Goal: Check status: Check status

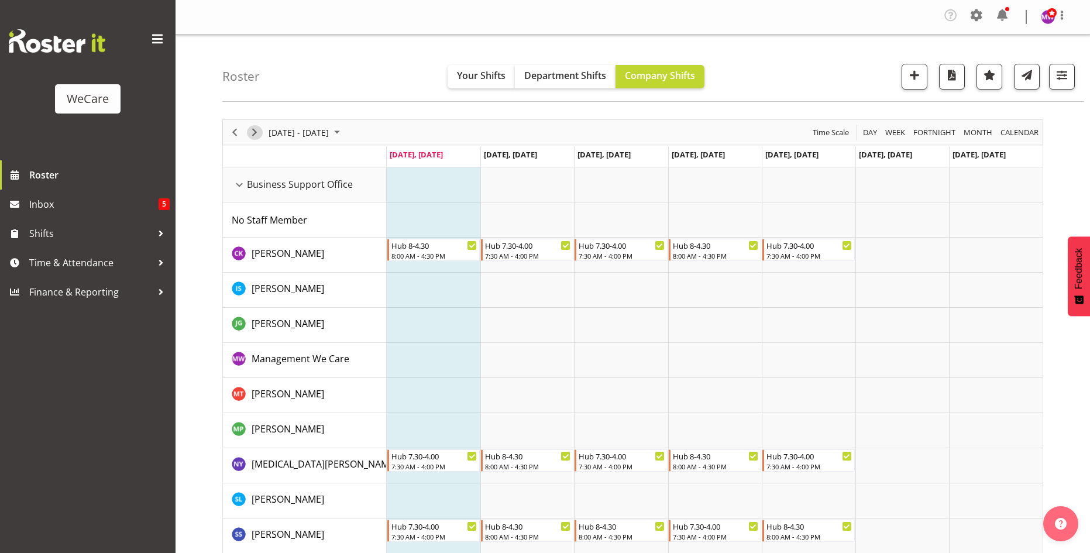
click at [250, 131] on span "Next" at bounding box center [255, 132] width 14 height 15
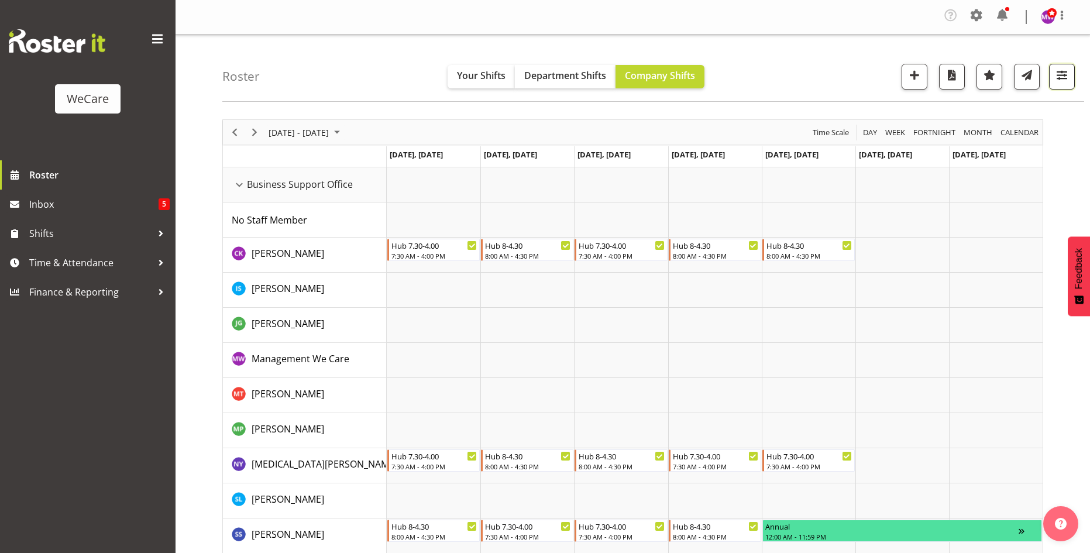
click at [1067, 83] on span "button" at bounding box center [1062, 74] width 15 height 15
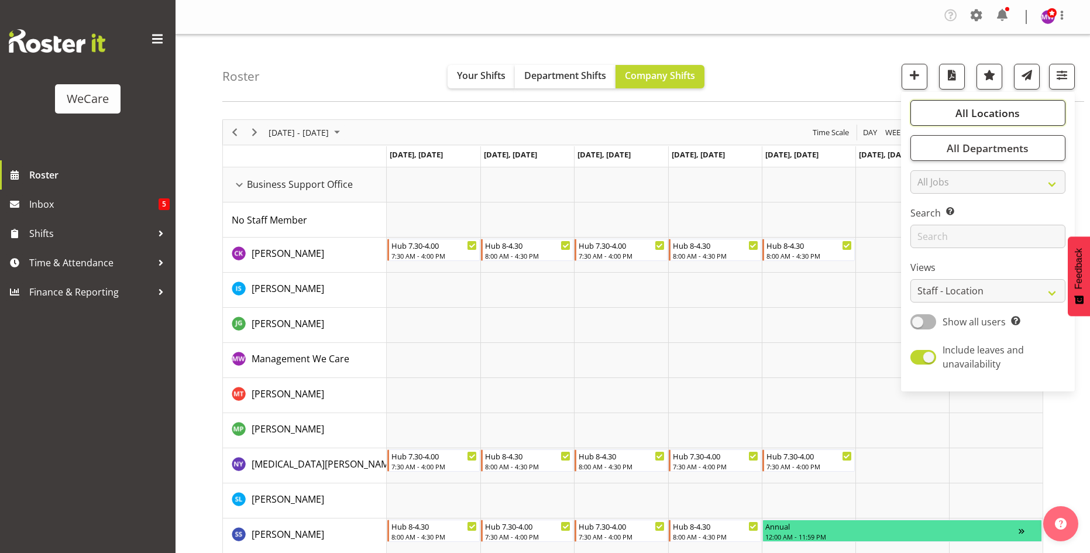
click at [1027, 112] on button "All Locations" at bounding box center [988, 113] width 155 height 26
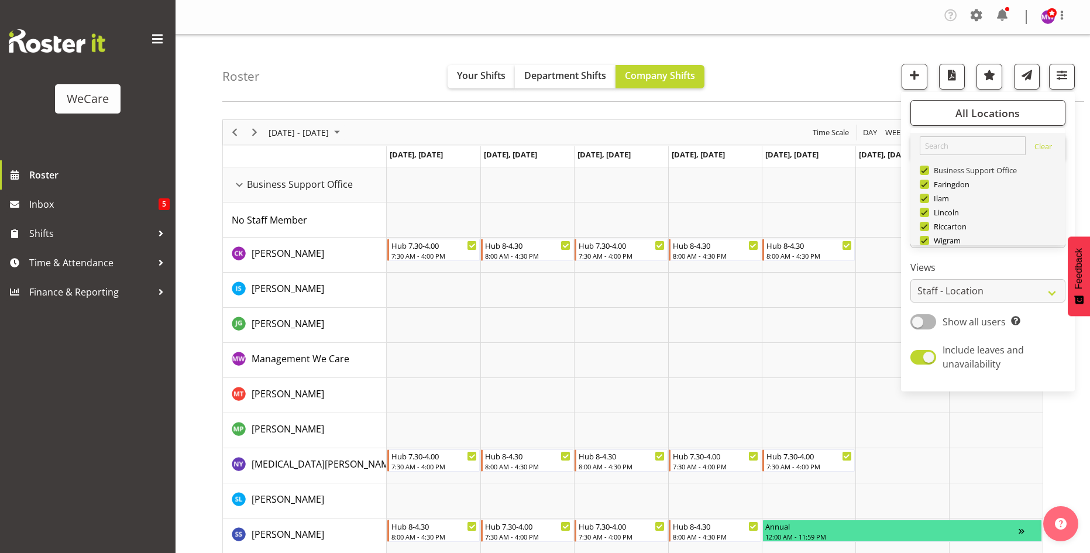
click at [926, 167] on span at bounding box center [924, 170] width 9 height 9
click at [926, 167] on input "Business Support Office" at bounding box center [924, 171] width 8 height 8
checkbox input "false"
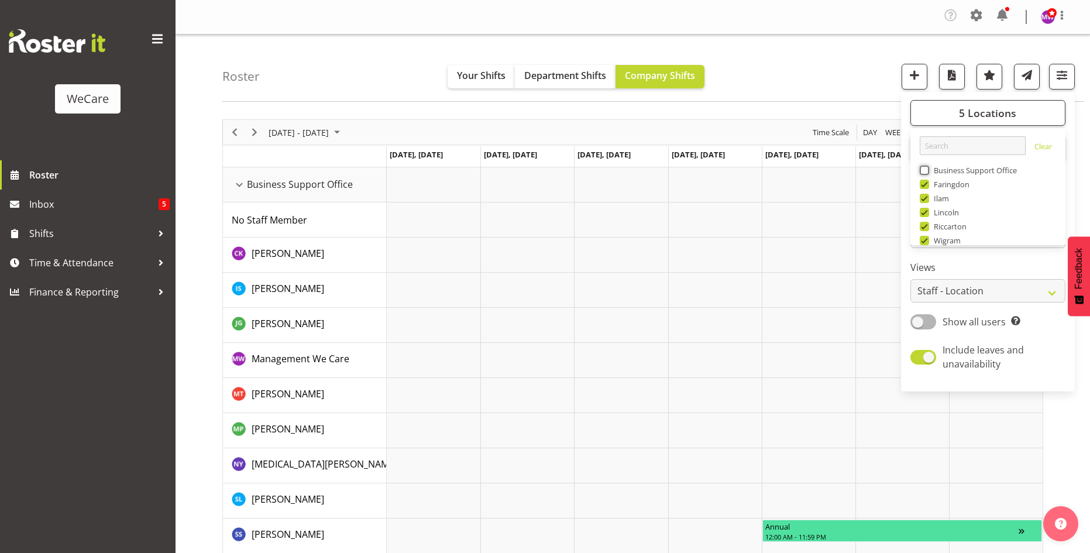
click at [927, 183] on span at bounding box center [924, 184] width 9 height 9
click at [927, 183] on input "Faringdon" at bounding box center [924, 185] width 8 height 8
checkbox input "false"
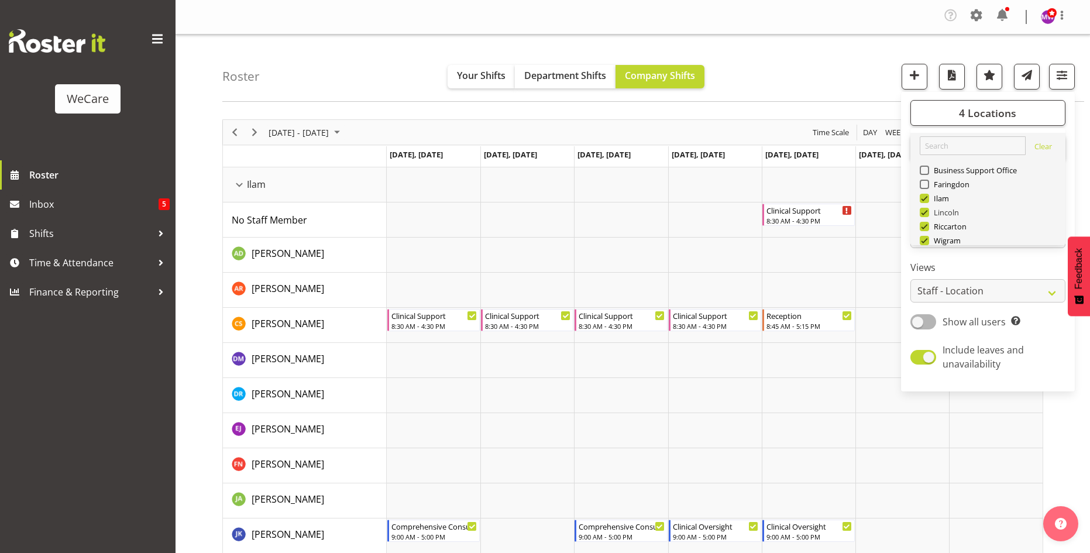
click at [926, 211] on span at bounding box center [924, 212] width 9 height 9
click at [926, 211] on input "Lincoln" at bounding box center [924, 213] width 8 height 8
checkbox input "false"
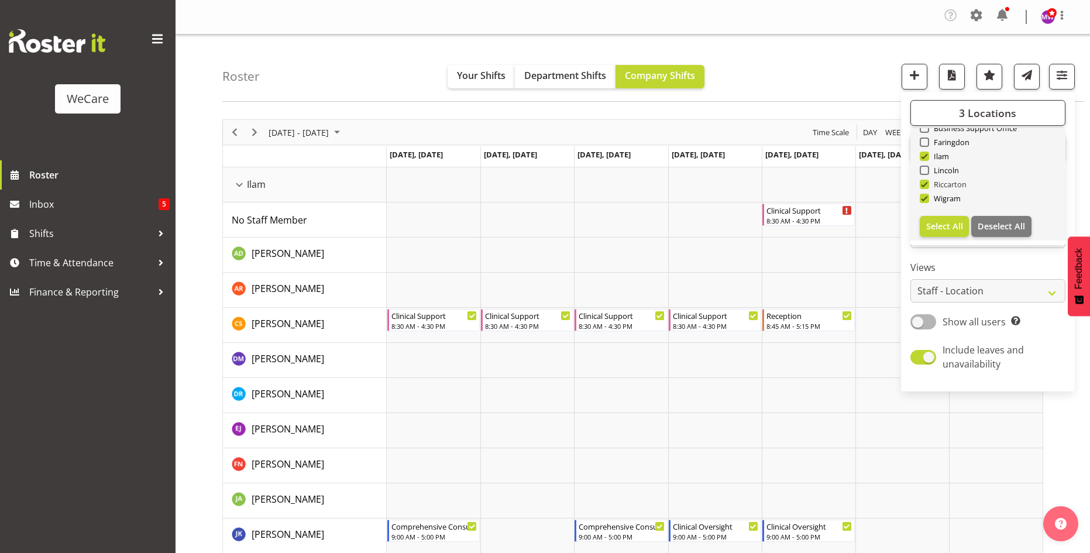
click at [926, 183] on span at bounding box center [924, 184] width 9 height 9
click at [926, 183] on input "Riccarton" at bounding box center [924, 185] width 8 height 8
click at [927, 184] on span at bounding box center [924, 184] width 9 height 9
click at [927, 184] on input "Riccarton" at bounding box center [924, 185] width 8 height 8
checkbox input "true"
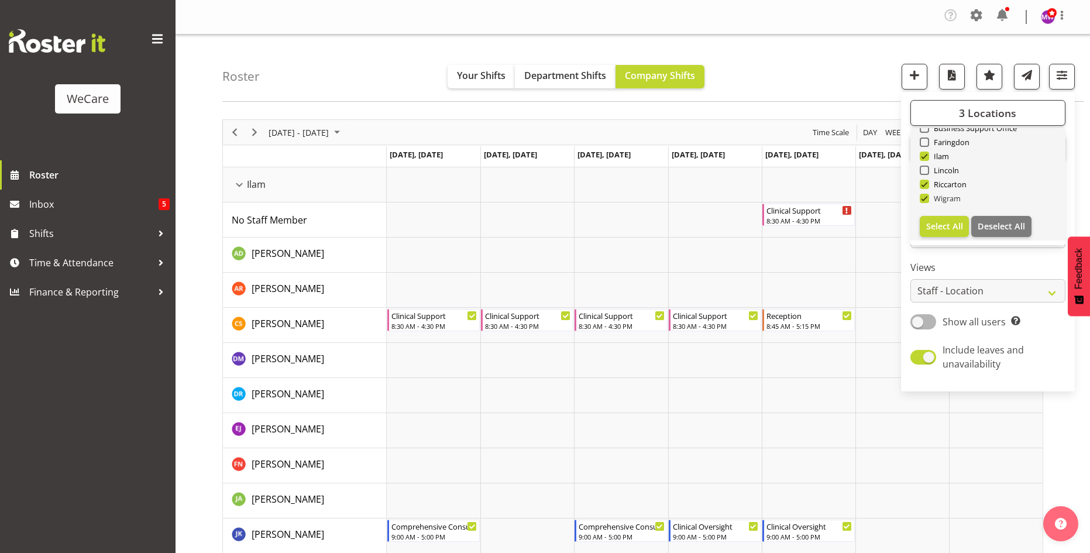
click at [925, 197] on span at bounding box center [924, 198] width 9 height 9
click at [925, 197] on input "Wigram" at bounding box center [924, 199] width 8 height 8
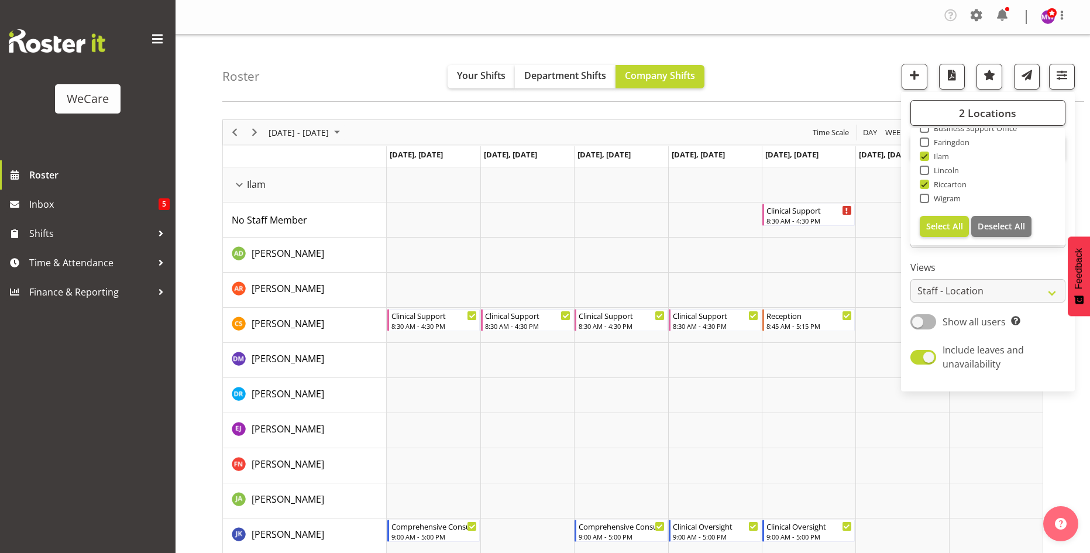
click at [787, 80] on div "Roster Your Shifts Department Shifts Company Shifts 2 Locations Clear Business …" at bounding box center [653, 68] width 862 height 67
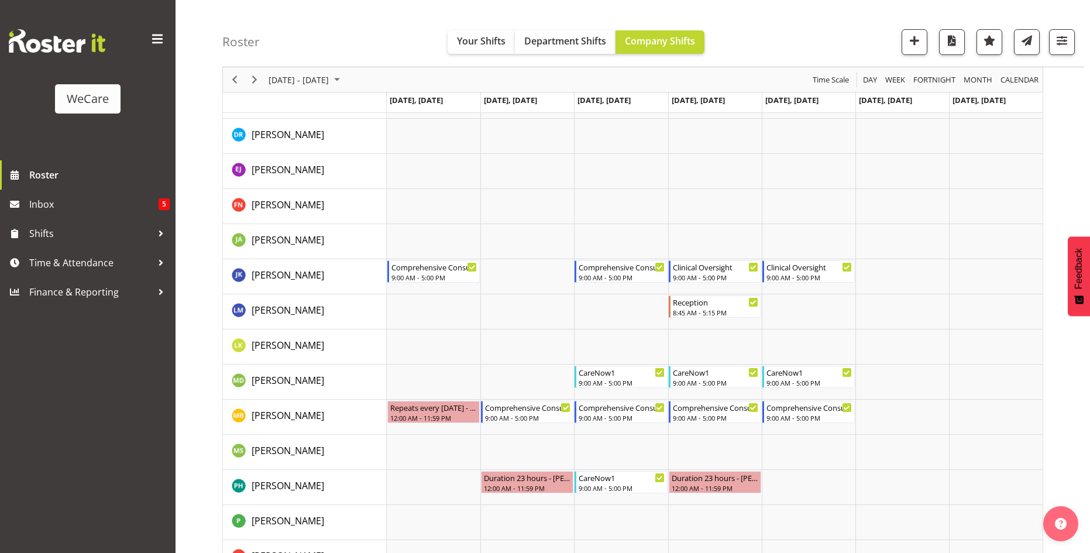
scroll to position [45, 0]
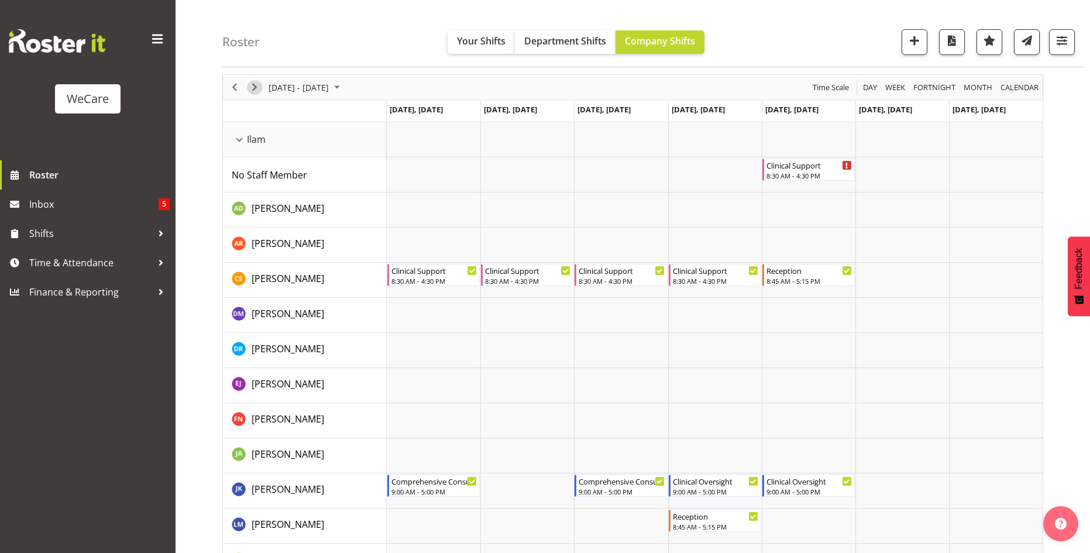
drag, startPoint x: 253, startPoint y: 85, endPoint x: 266, endPoint y: 71, distance: 19.1
click at [253, 85] on span "Next" at bounding box center [255, 87] width 14 height 15
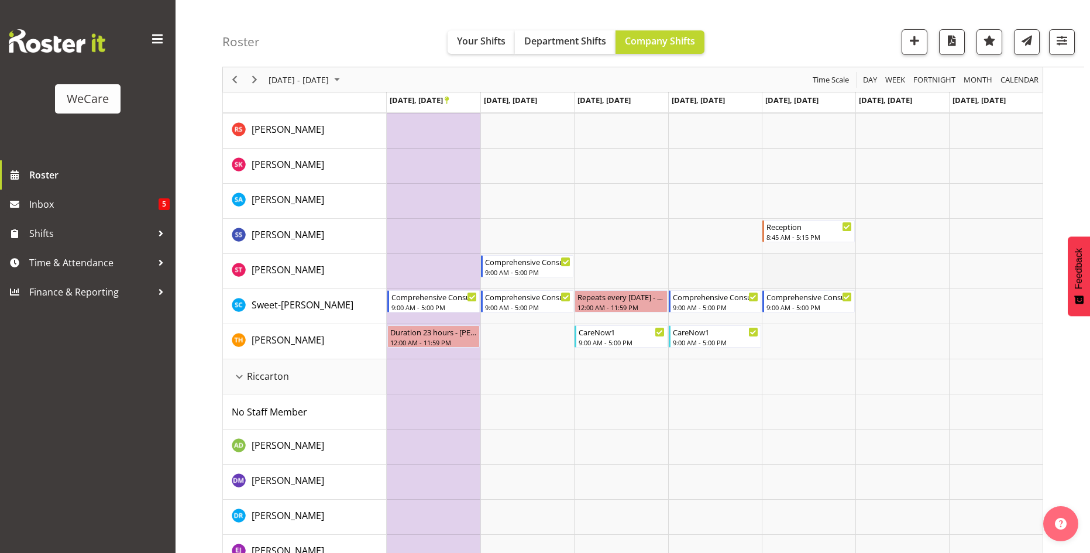
scroll to position [712, 0]
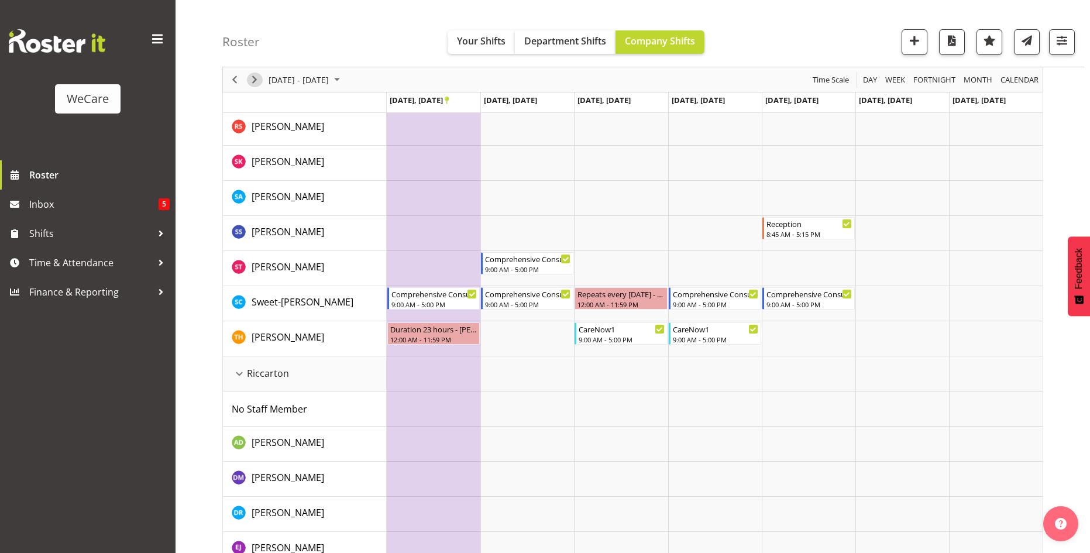
click at [253, 78] on span "Next" at bounding box center [255, 80] width 14 height 15
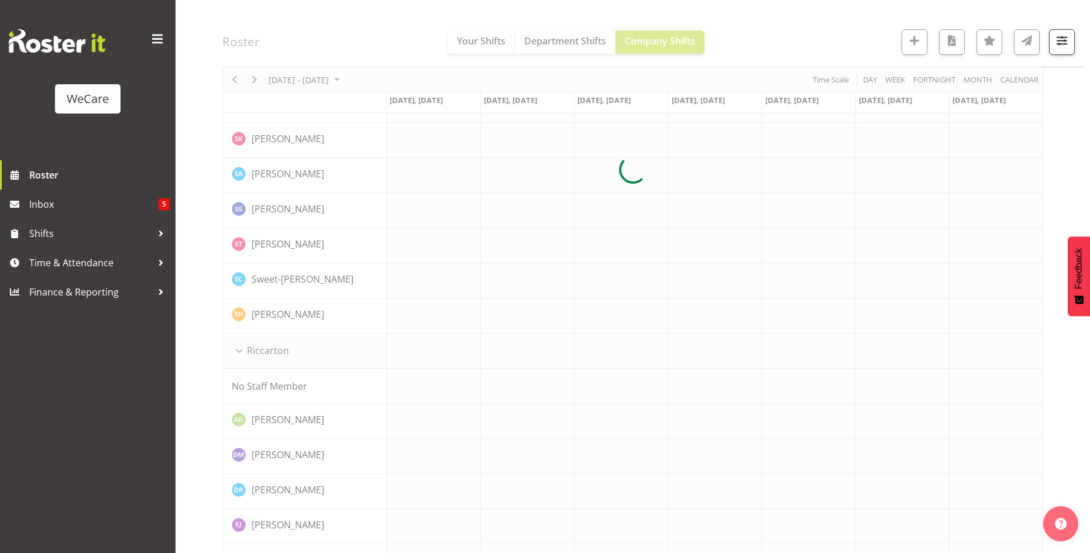
scroll to position [0, 0]
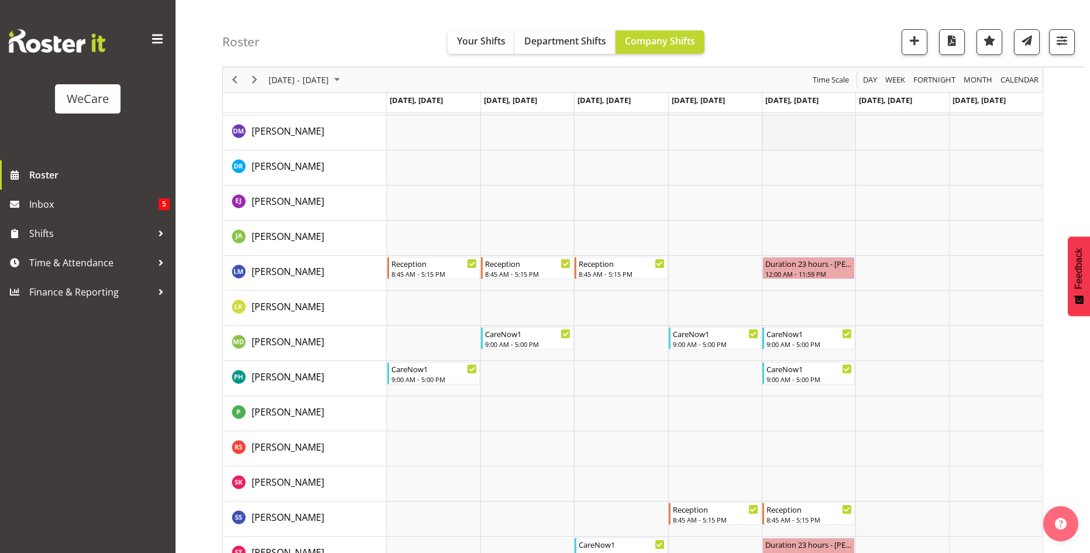
scroll to position [1063, 0]
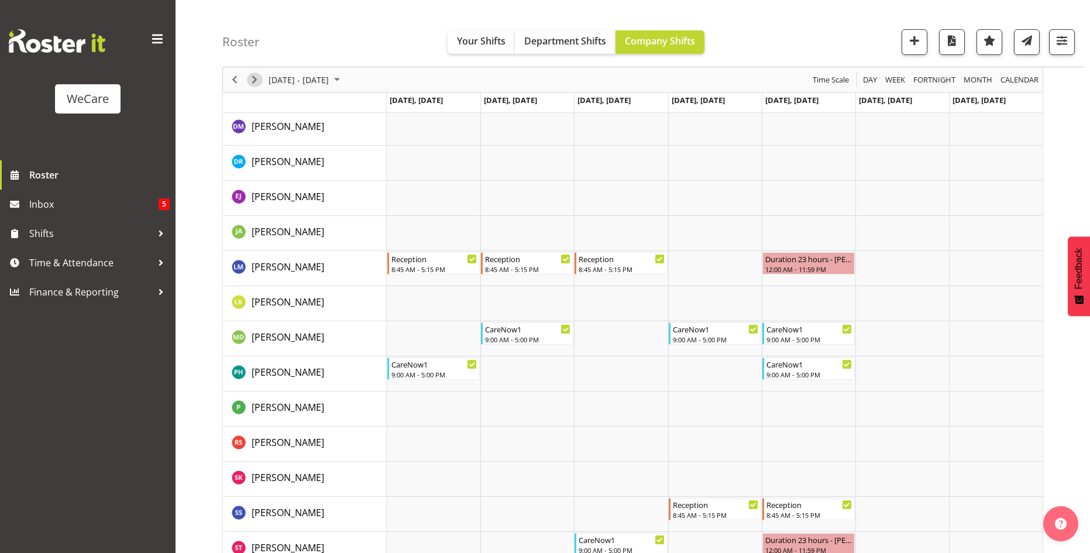
drag, startPoint x: 252, startPoint y: 74, endPoint x: 296, endPoint y: 66, distance: 44.7
click at [252, 74] on span "Next" at bounding box center [255, 80] width 14 height 15
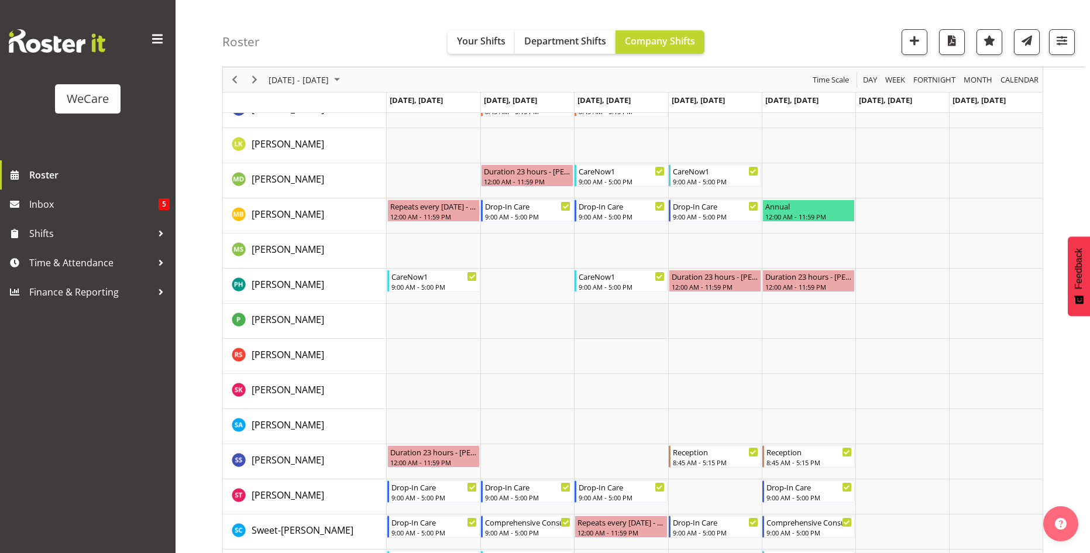
scroll to position [442, 0]
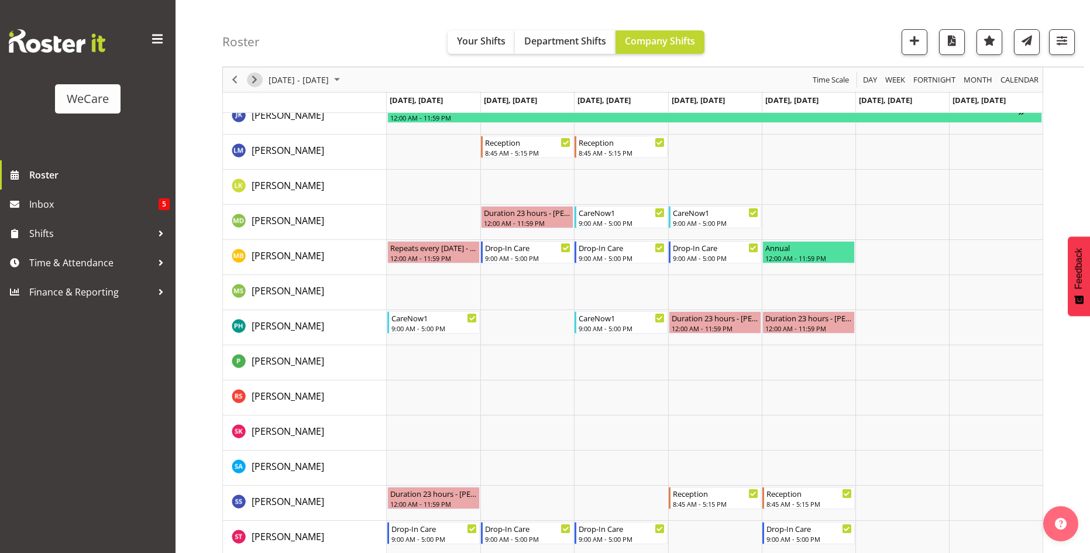
click at [254, 78] on span "Next" at bounding box center [255, 80] width 14 height 15
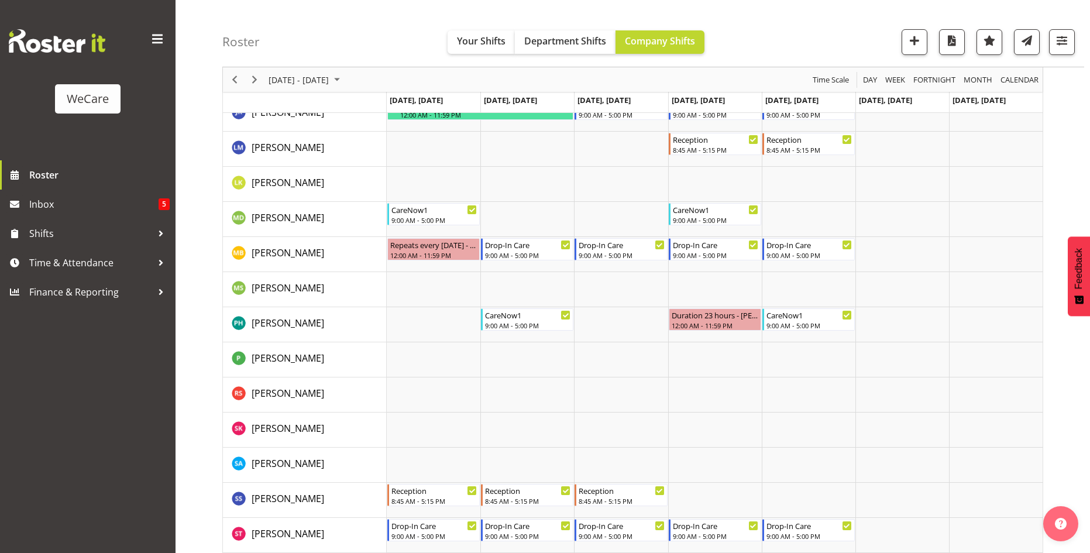
scroll to position [361, 0]
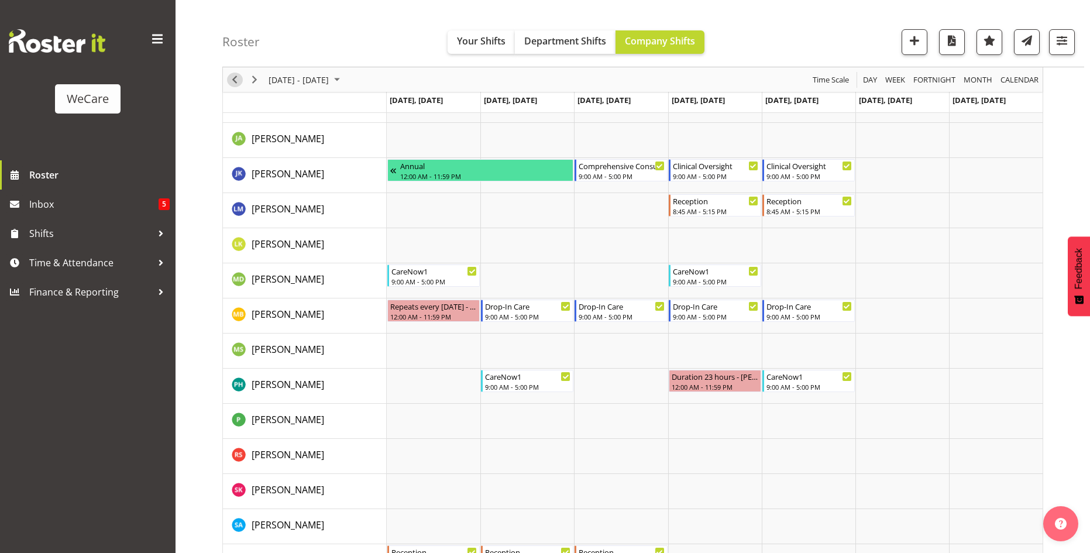
click at [235, 78] on span "Previous" at bounding box center [235, 80] width 14 height 15
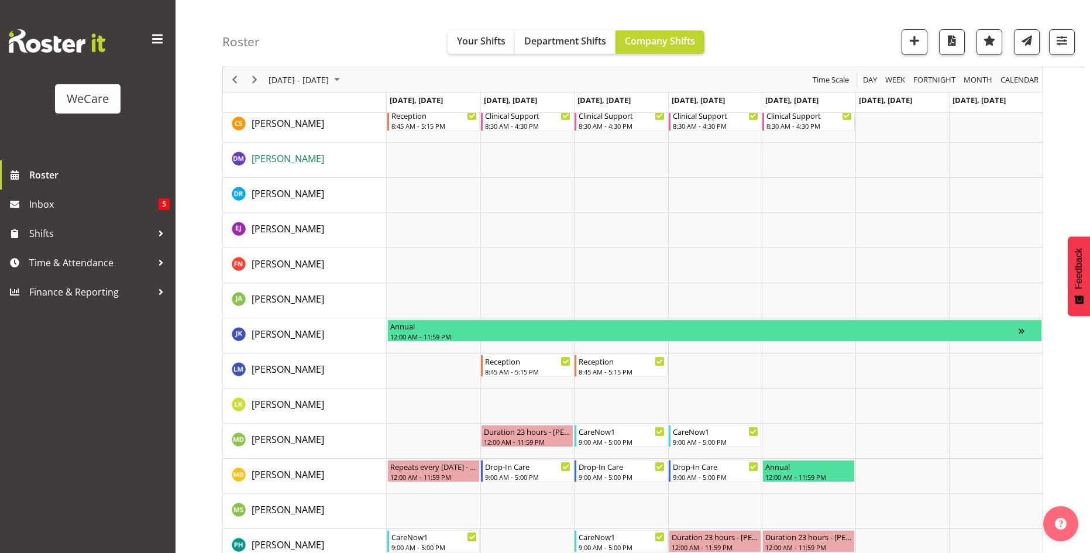
scroll to position [208, 0]
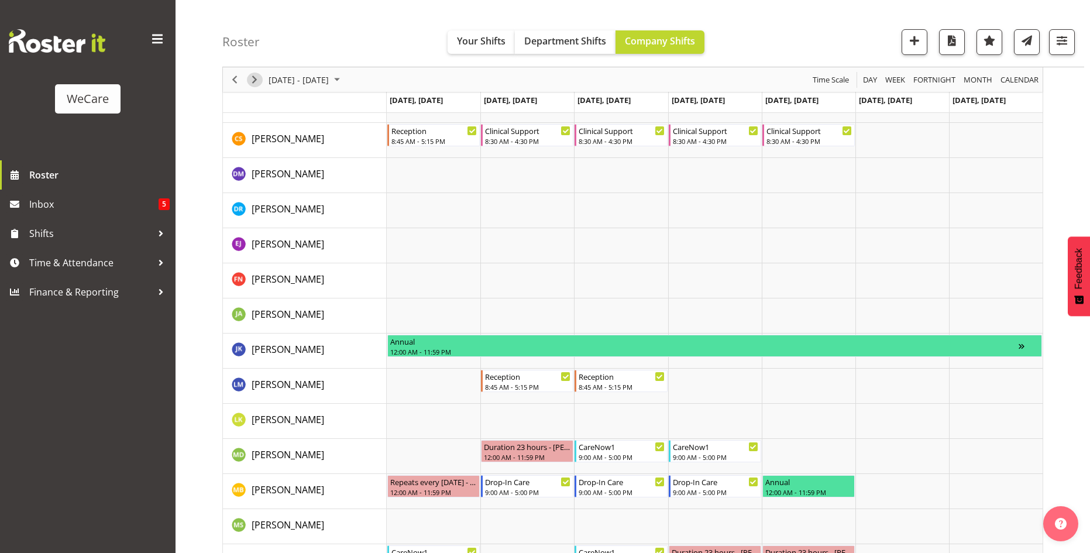
click at [260, 81] on span "Next" at bounding box center [255, 80] width 14 height 15
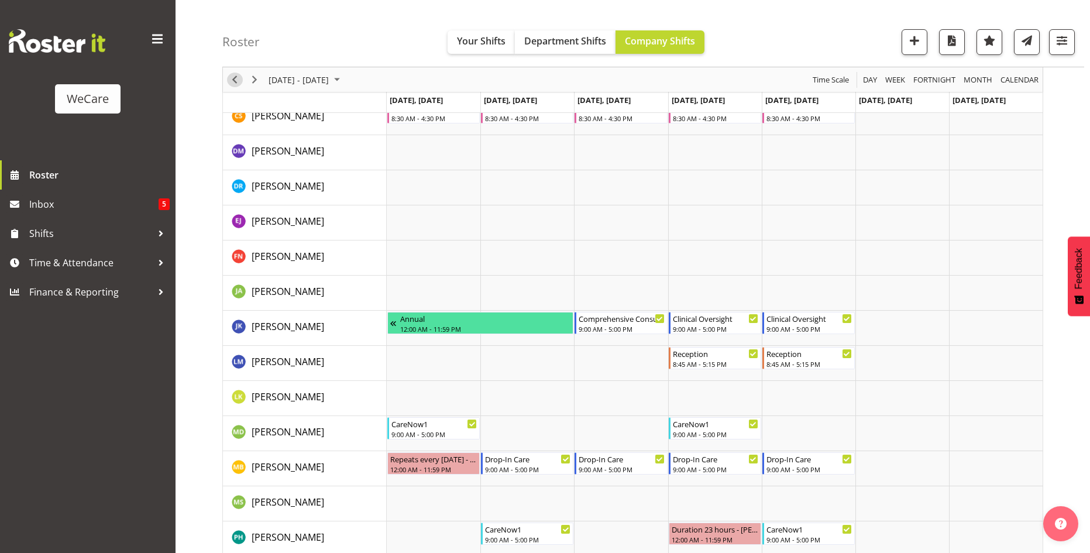
click at [233, 80] on span "Previous" at bounding box center [235, 80] width 14 height 15
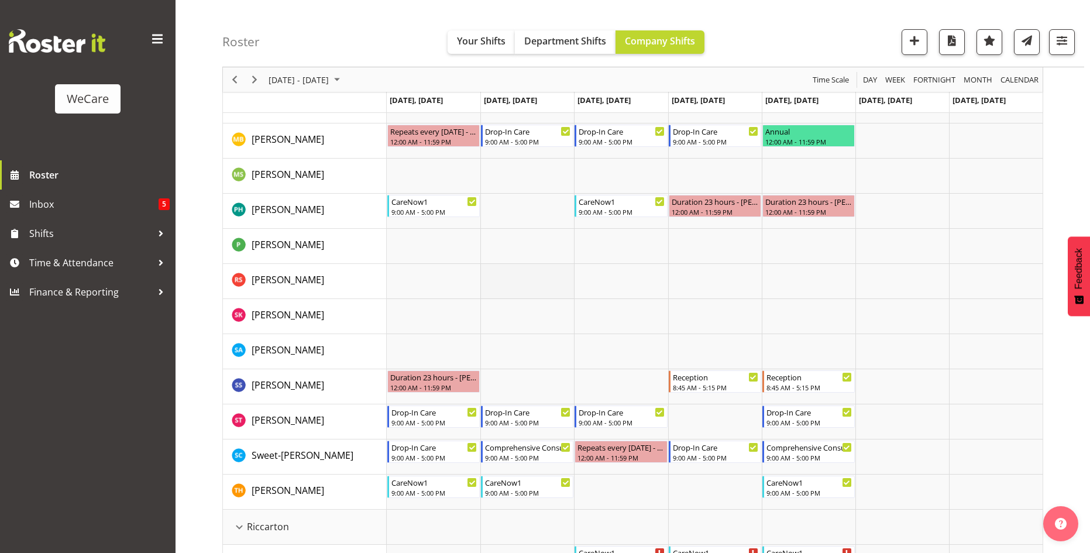
scroll to position [559, 0]
drag, startPoint x: 250, startPoint y: 80, endPoint x: 379, endPoint y: 84, distance: 128.8
click at [250, 80] on span "Next" at bounding box center [255, 80] width 14 height 15
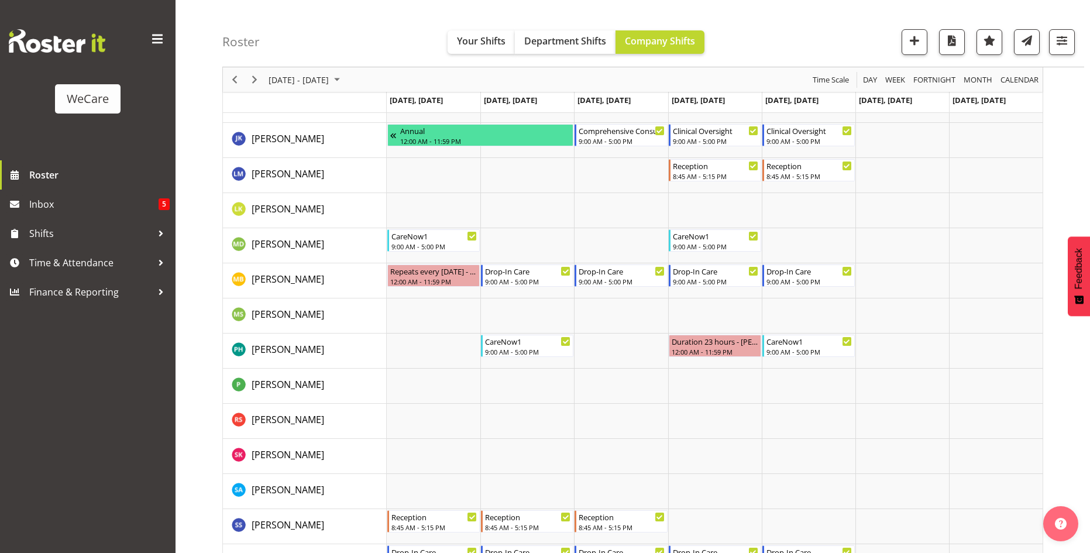
scroll to position [361, 0]
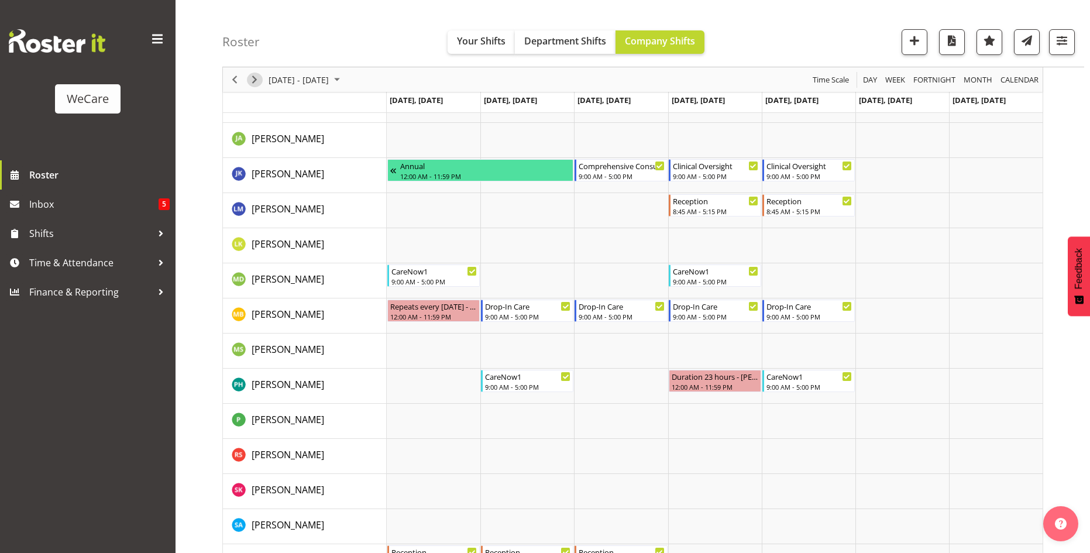
click at [259, 78] on span "Next" at bounding box center [255, 80] width 14 height 15
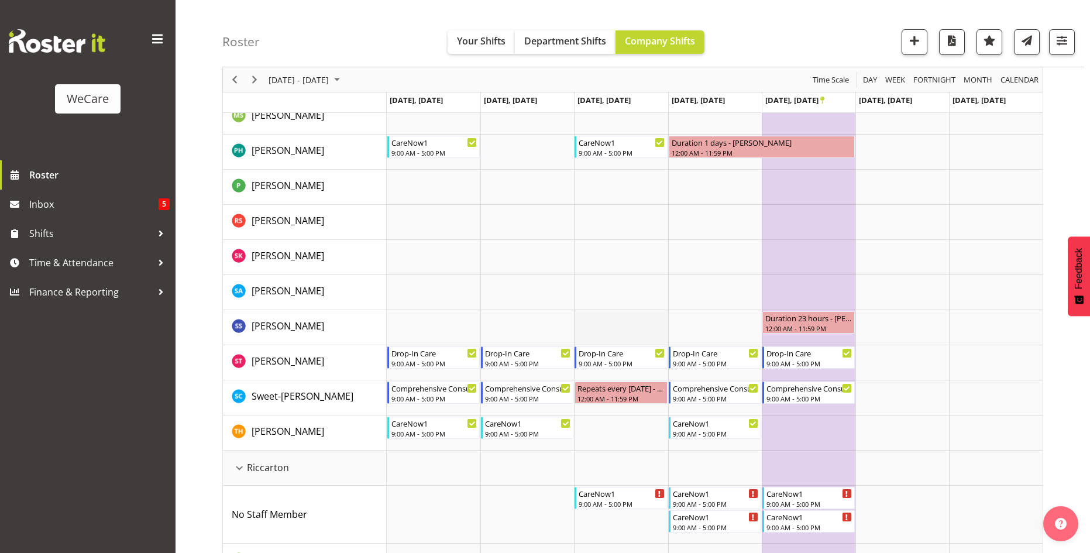
scroll to position [478, 0]
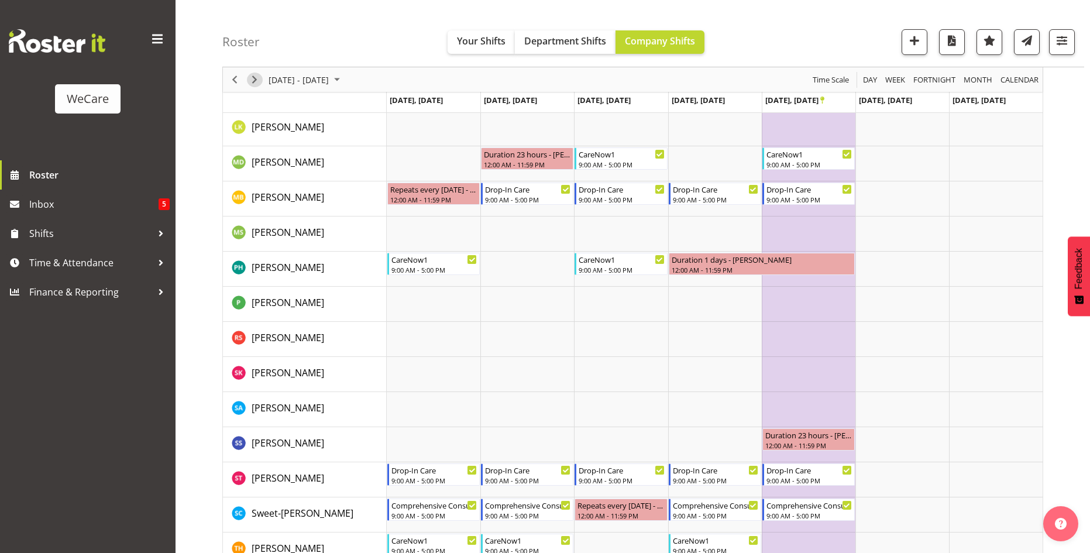
click at [253, 78] on span "Next" at bounding box center [255, 80] width 14 height 15
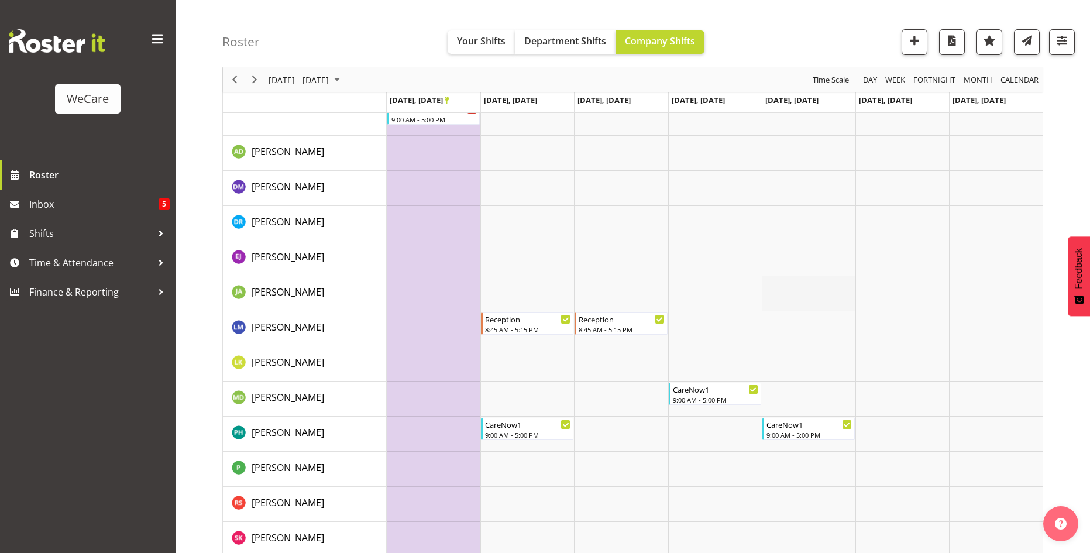
scroll to position [1167, 0]
click at [228, 73] on div "Timeline Week of October 27, 2025" at bounding box center [235, 79] width 20 height 25
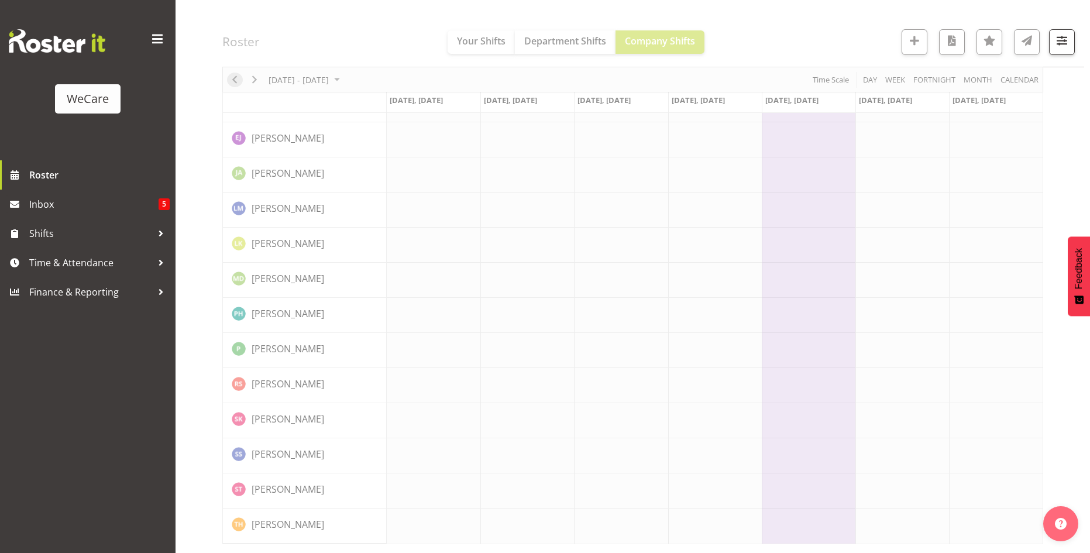
scroll to position [1099, 0]
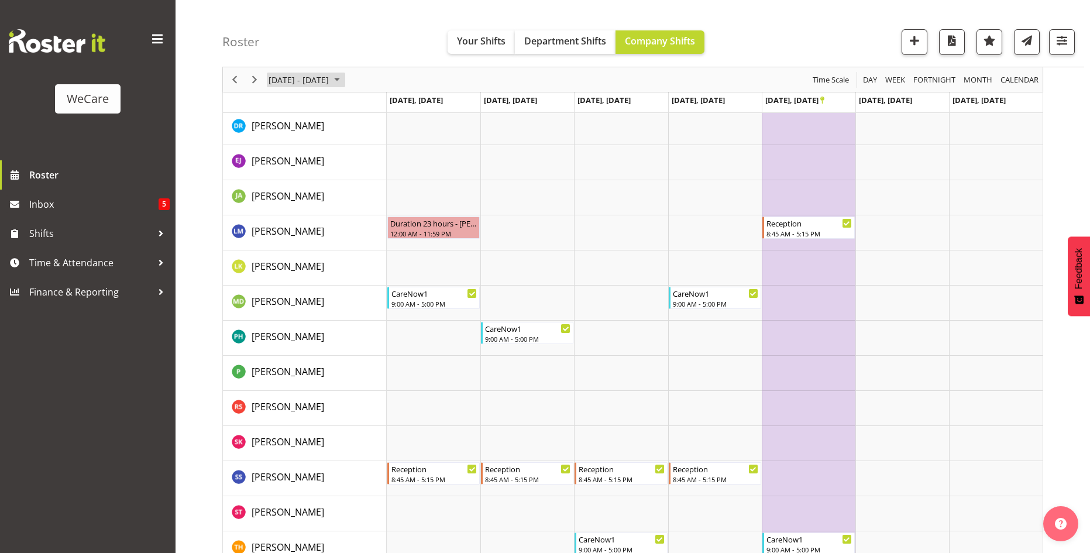
click at [344, 76] on span "October 20 - 26, 2025" at bounding box center [337, 80] width 14 height 15
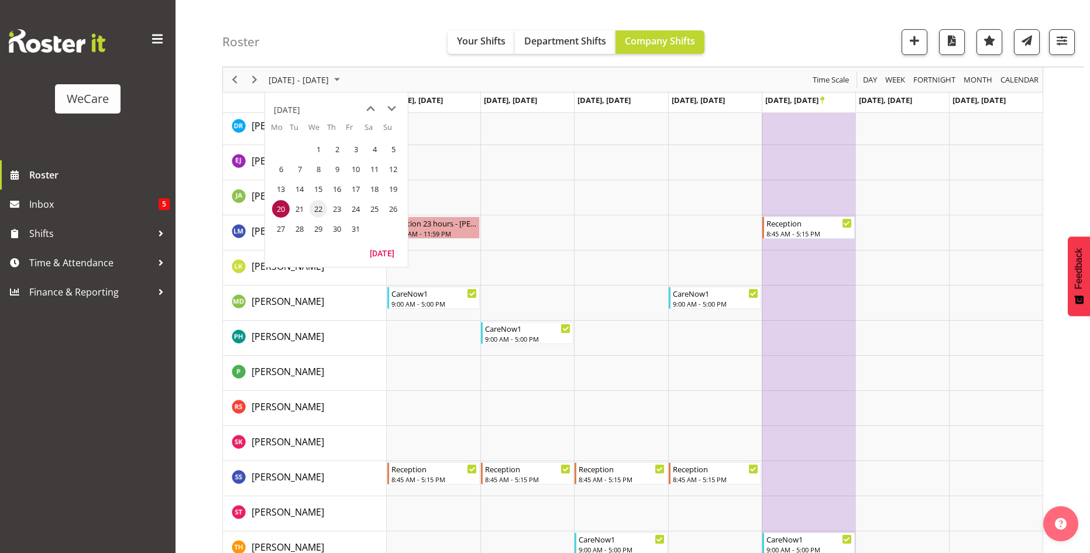
click at [318, 210] on span "22" at bounding box center [319, 209] width 18 height 18
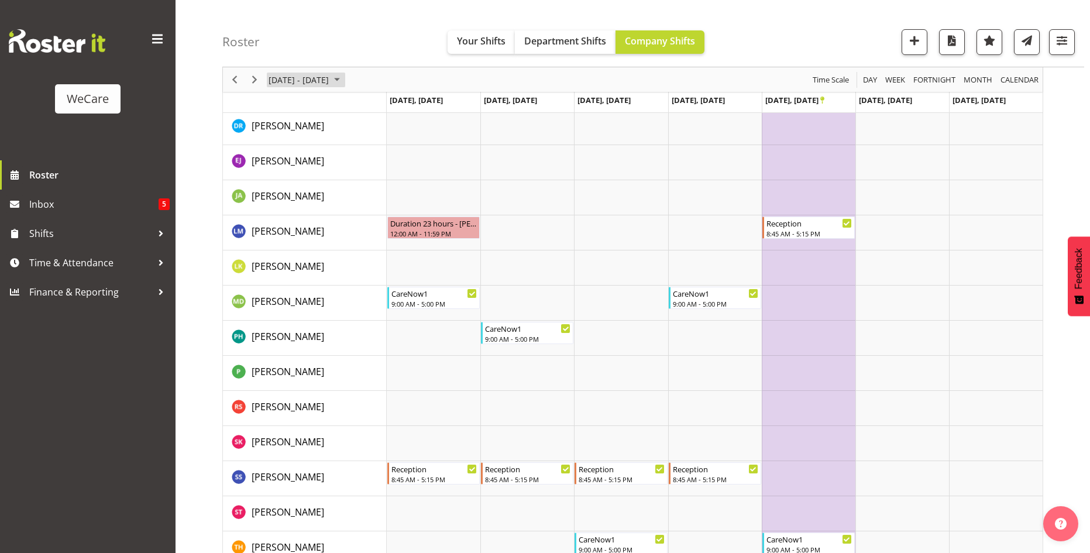
click at [344, 79] on span "October 20 - 26, 2025" at bounding box center [337, 80] width 14 height 15
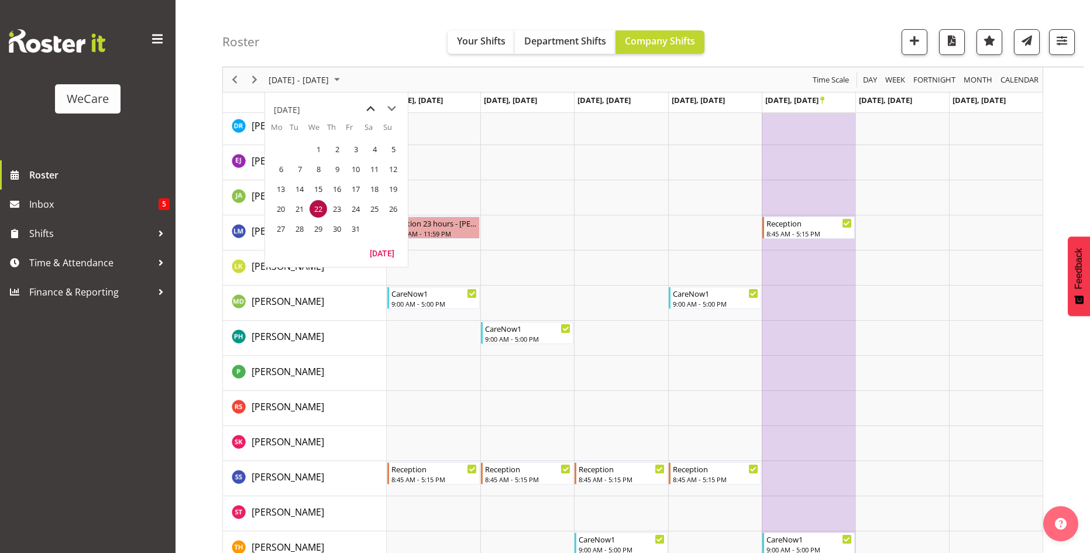
click at [367, 111] on span "previous month" at bounding box center [371, 108] width 20 height 21
click at [277, 201] on span "22" at bounding box center [281, 209] width 18 height 18
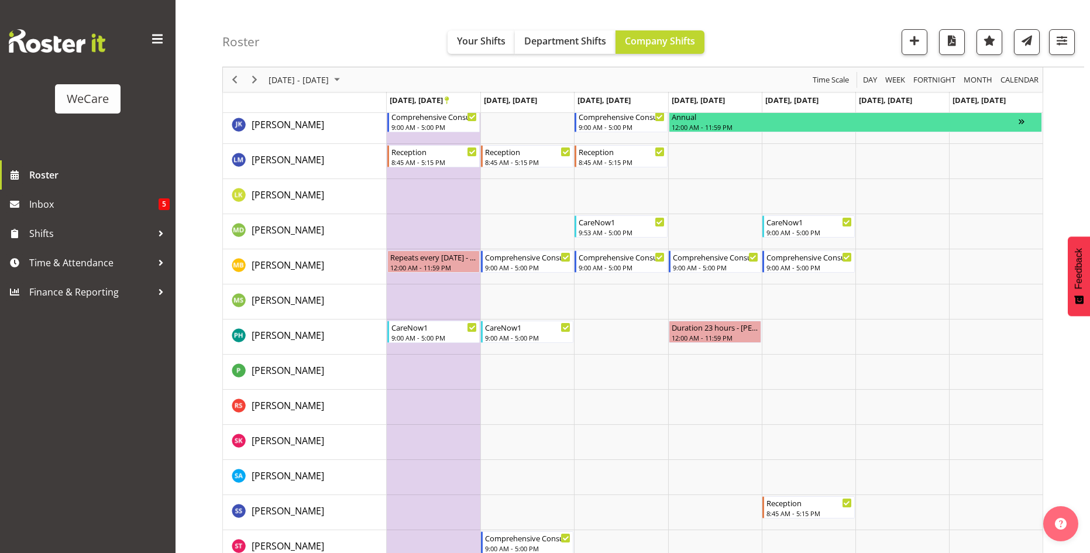
scroll to position [419, 0]
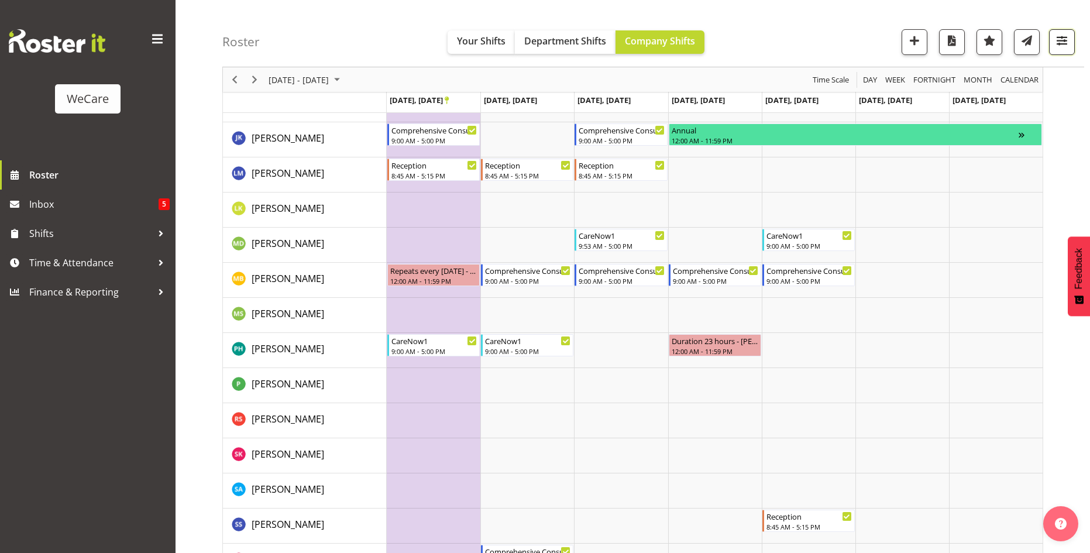
click at [1064, 43] on span "button" at bounding box center [1062, 40] width 15 height 15
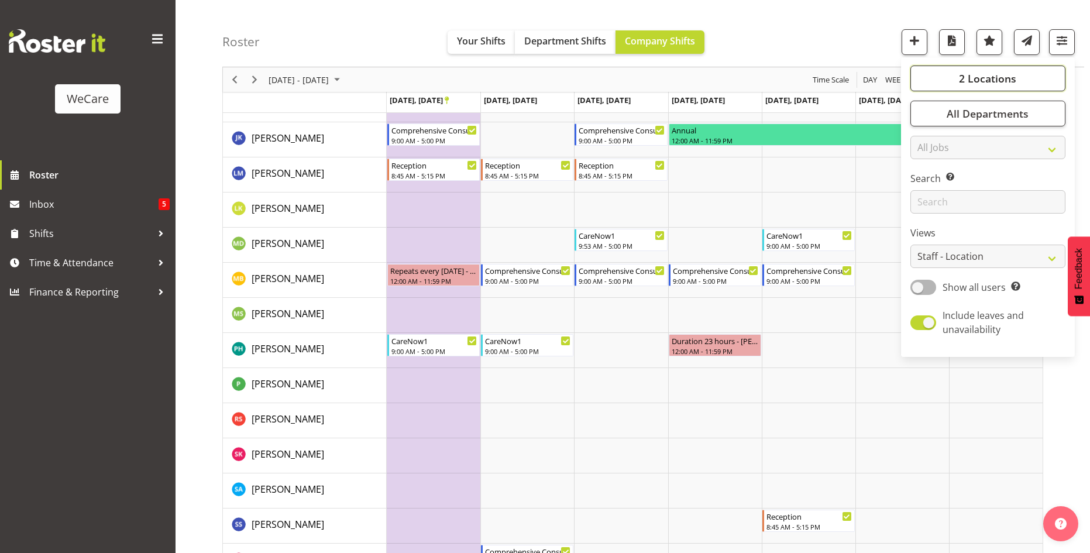
click at [1015, 79] on span "2 Locations" at bounding box center [987, 78] width 57 height 14
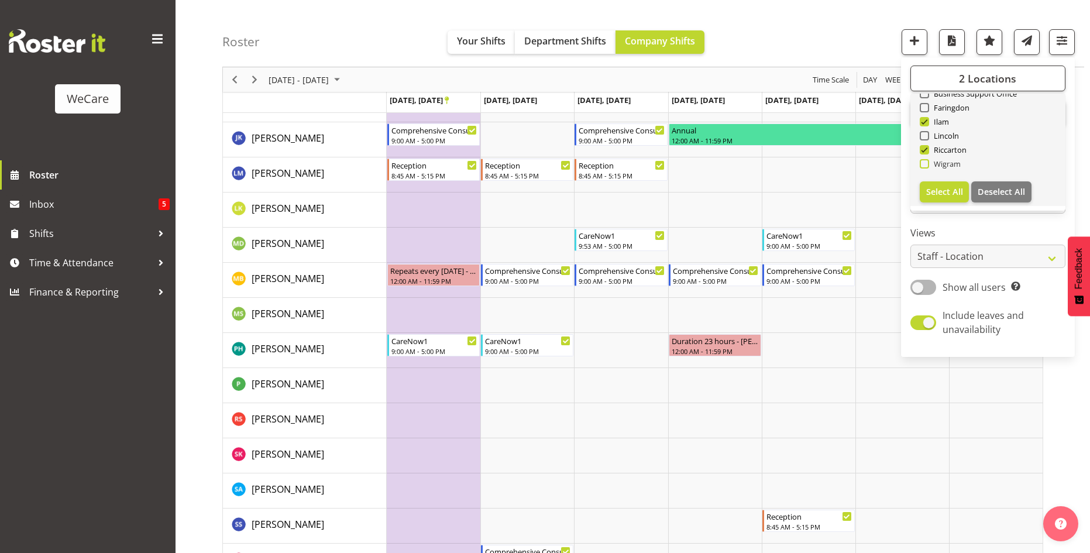
click at [925, 163] on span at bounding box center [924, 163] width 9 height 9
click at [925, 163] on input "Wigram" at bounding box center [924, 164] width 8 height 8
checkbox input "true"
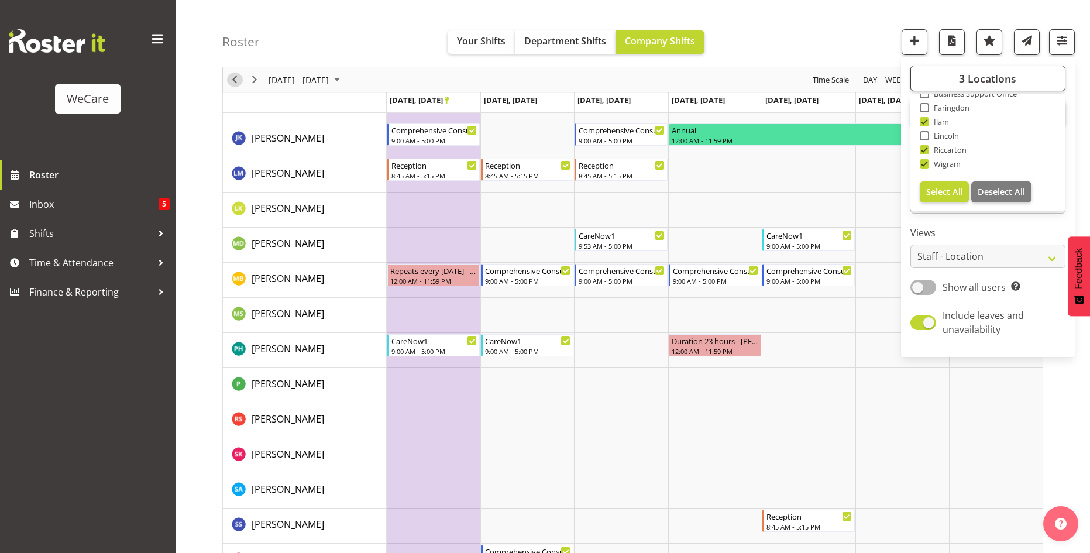
click at [237, 81] on span "Previous" at bounding box center [235, 80] width 14 height 15
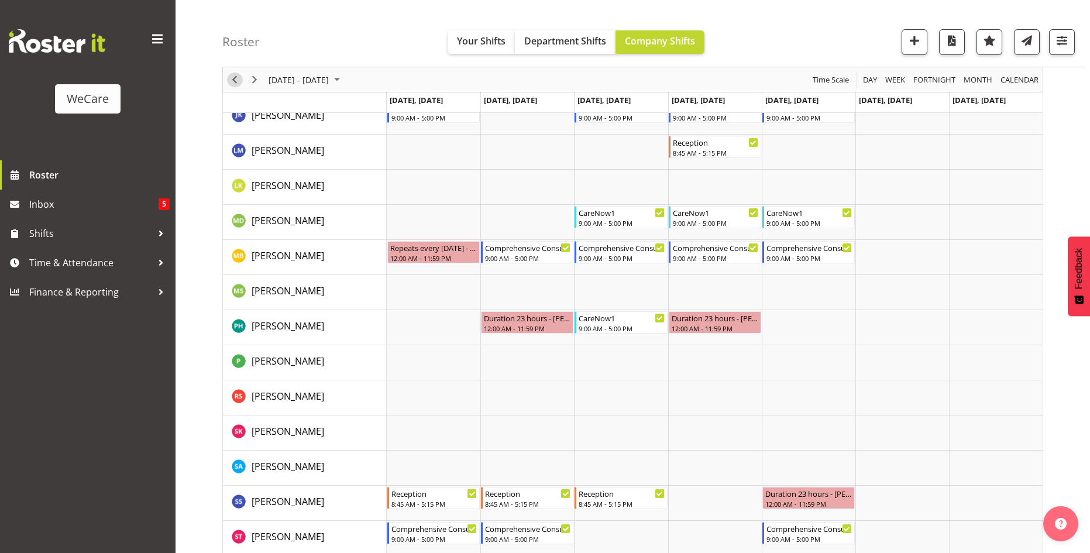
click at [236, 82] on span "Previous" at bounding box center [235, 80] width 14 height 15
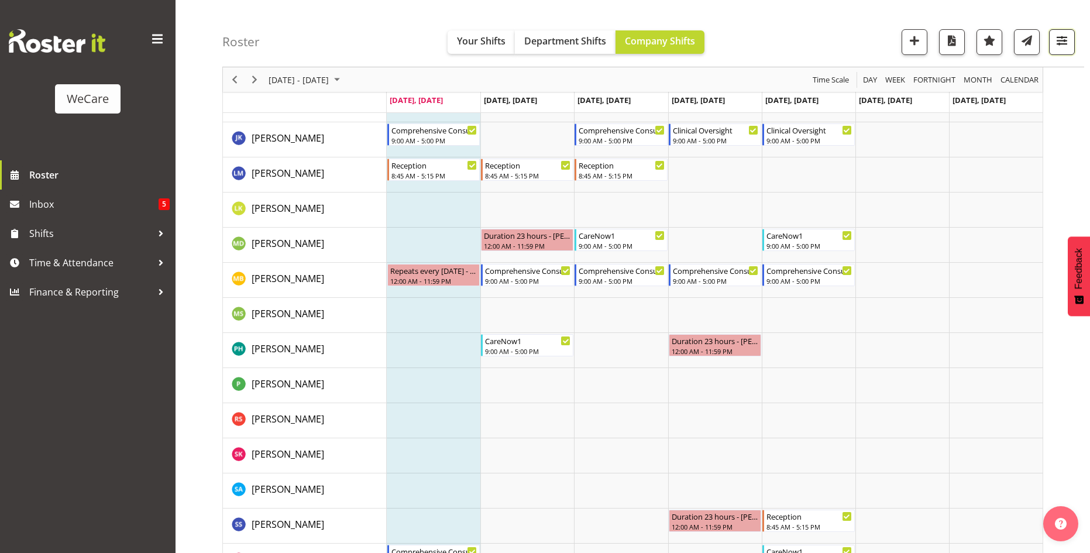
click at [1066, 42] on span "button" at bounding box center [1062, 40] width 15 height 15
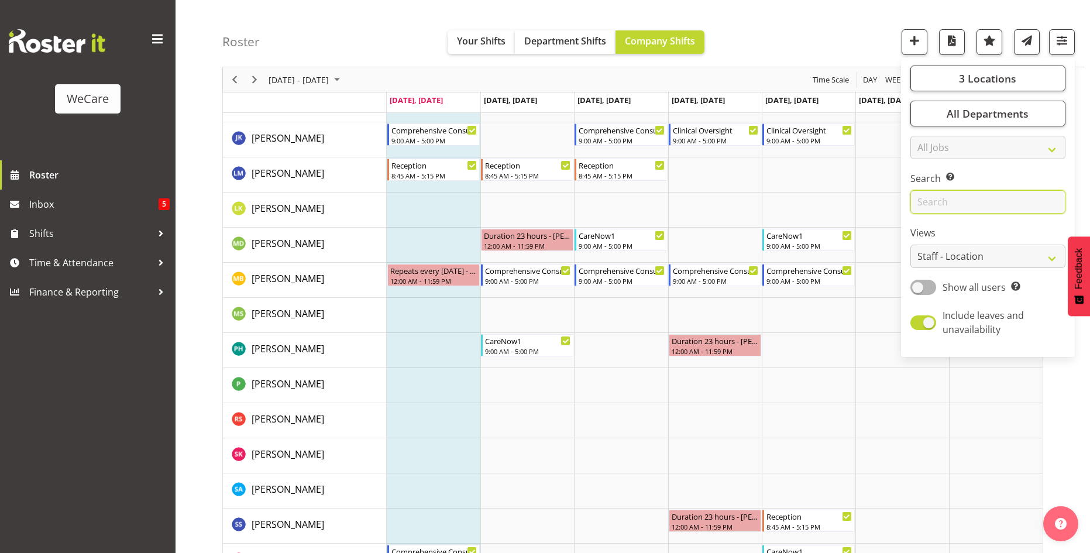
click at [983, 207] on input "text" at bounding box center [988, 201] width 155 height 23
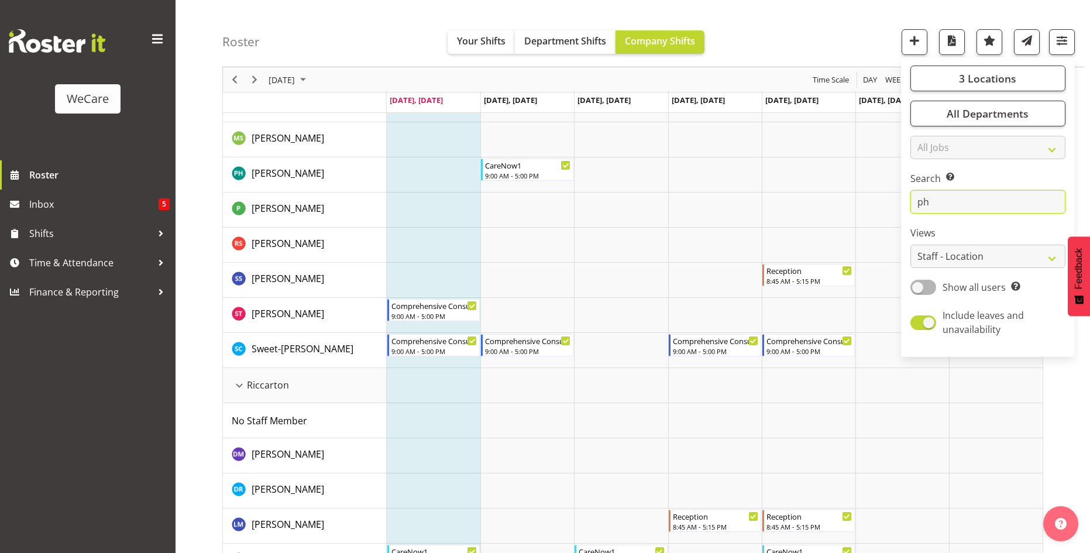
scroll to position [26, 0]
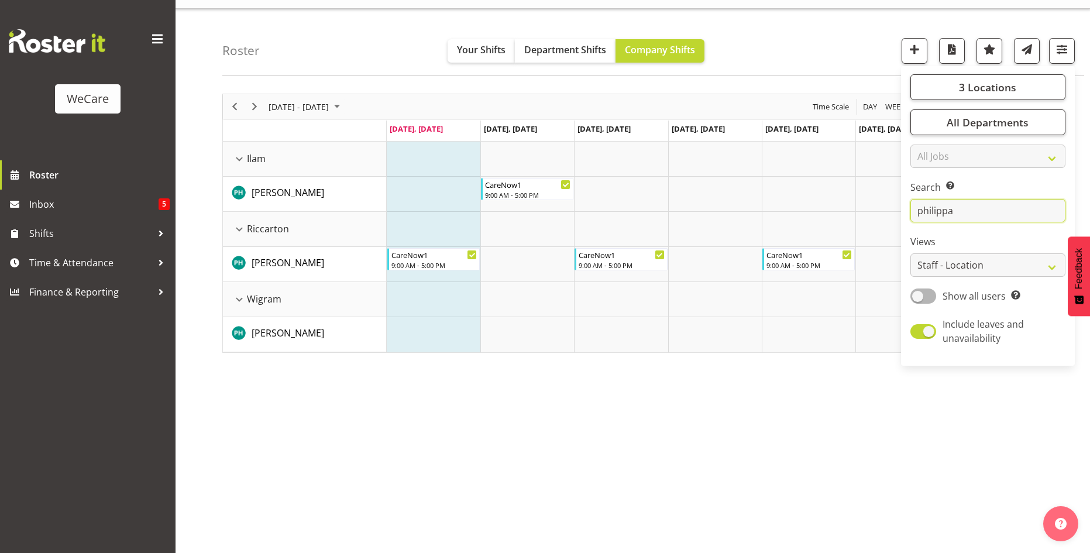
type input "philippa"
click at [905, 431] on div "[DATE] - [DATE] [DATE] Day Week Fortnight Month calendar Month Agenda Time Scal…" at bounding box center [656, 319] width 868 height 468
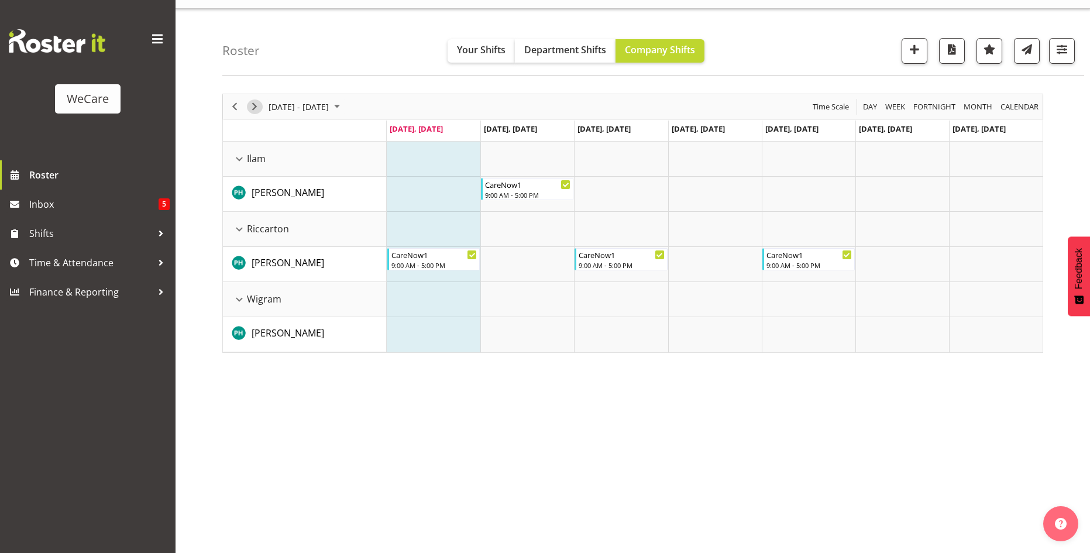
click at [256, 105] on span "Next" at bounding box center [255, 106] width 14 height 15
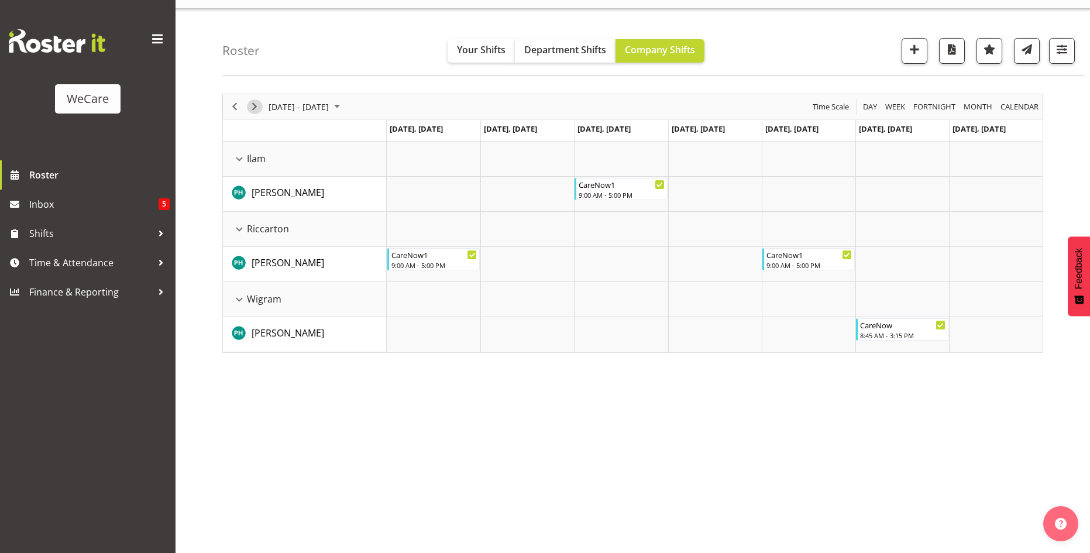
click at [253, 109] on span "Next" at bounding box center [255, 106] width 14 height 15
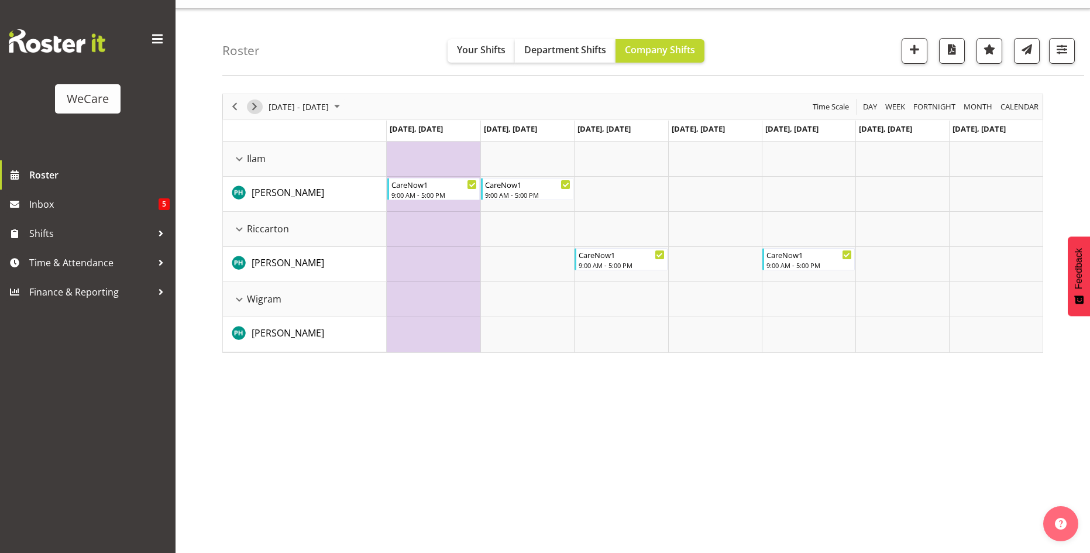
click at [253, 109] on span "Next" at bounding box center [255, 106] width 14 height 15
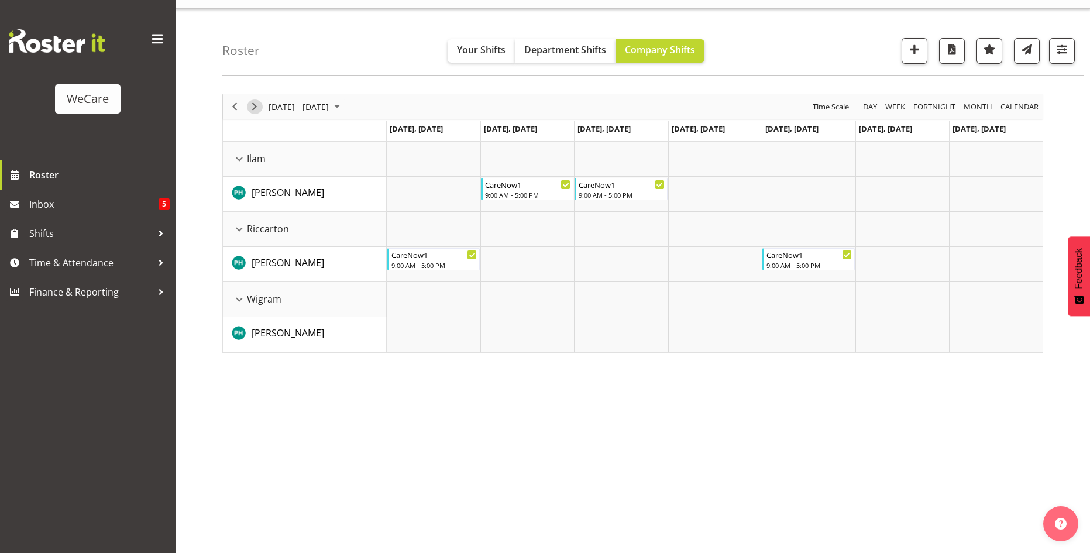
click at [253, 109] on span "Next" at bounding box center [255, 106] width 14 height 15
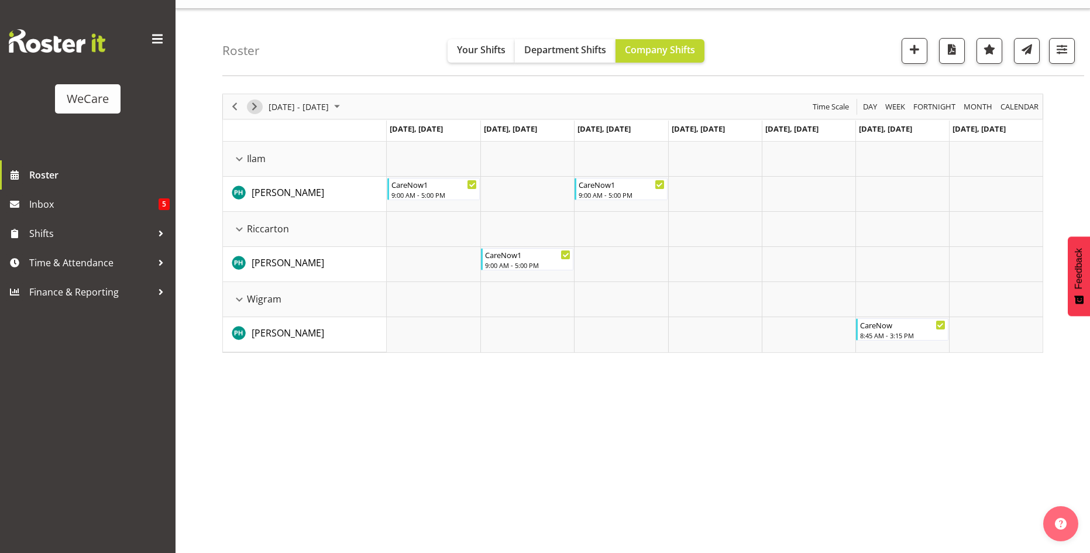
click at [258, 101] on span "Next" at bounding box center [255, 106] width 14 height 15
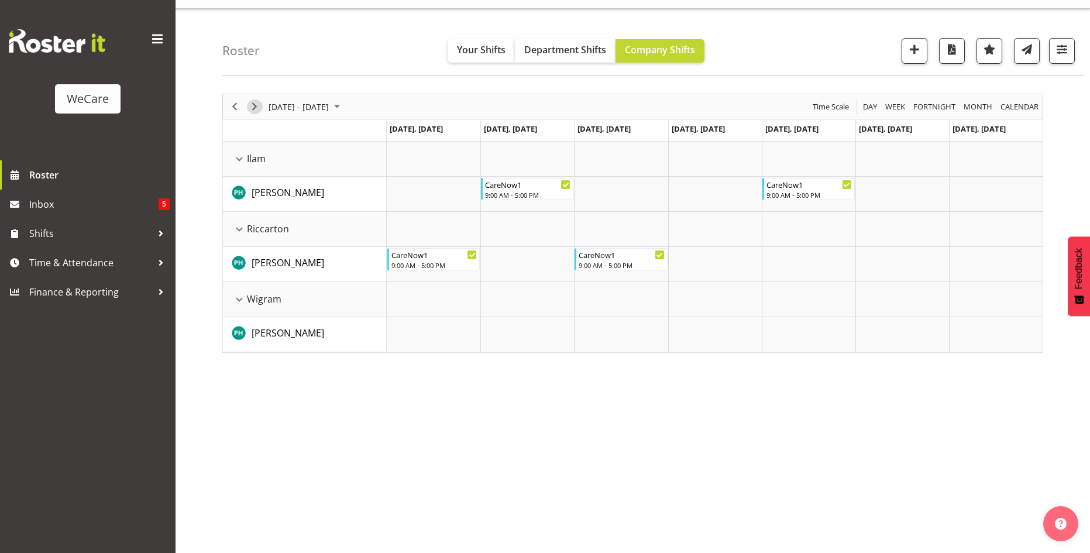
click at [255, 105] on span "Next" at bounding box center [255, 106] width 14 height 15
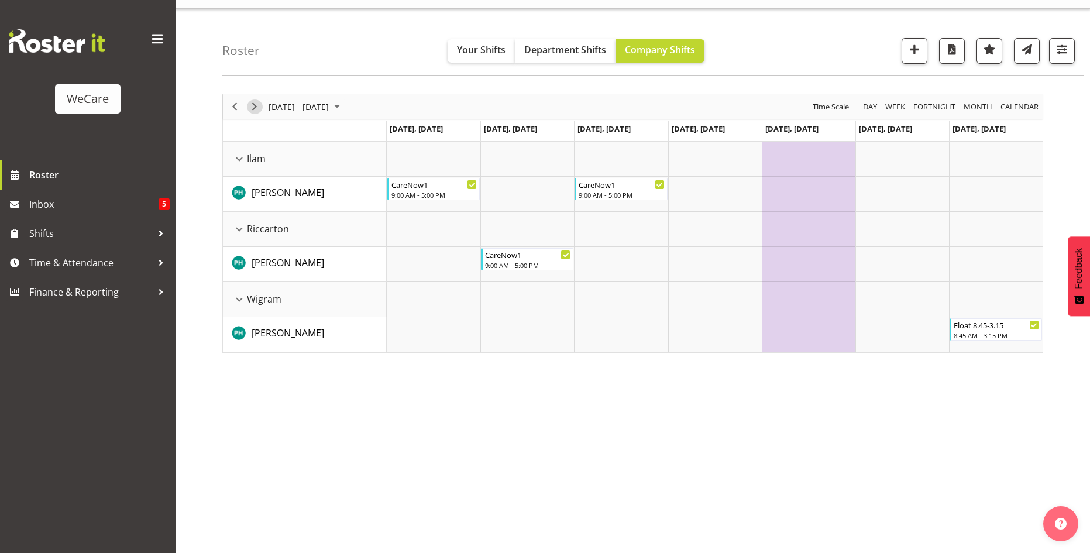
click at [251, 105] on span "Next" at bounding box center [255, 106] width 14 height 15
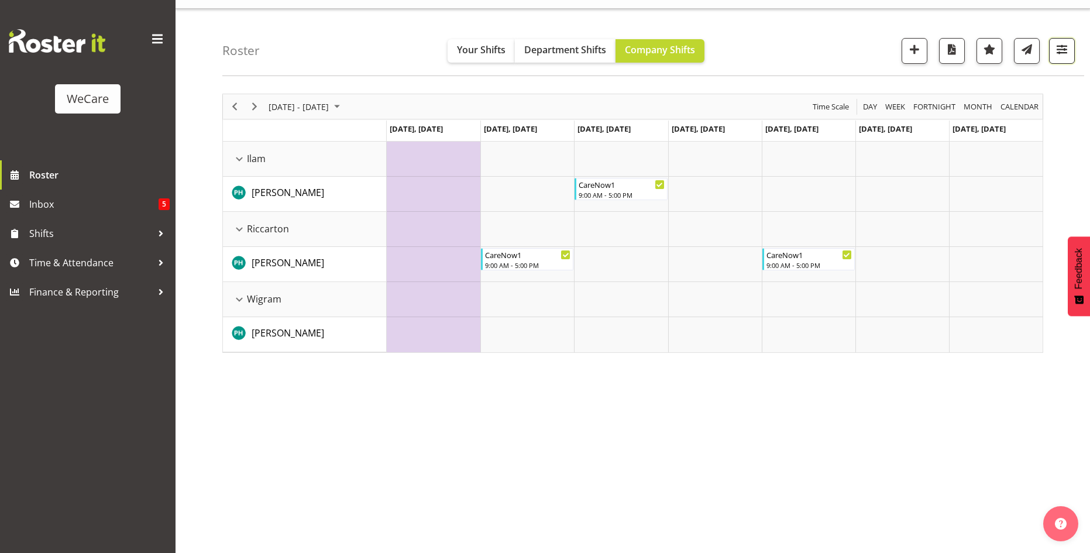
click at [1060, 47] on span "button" at bounding box center [1062, 49] width 15 height 15
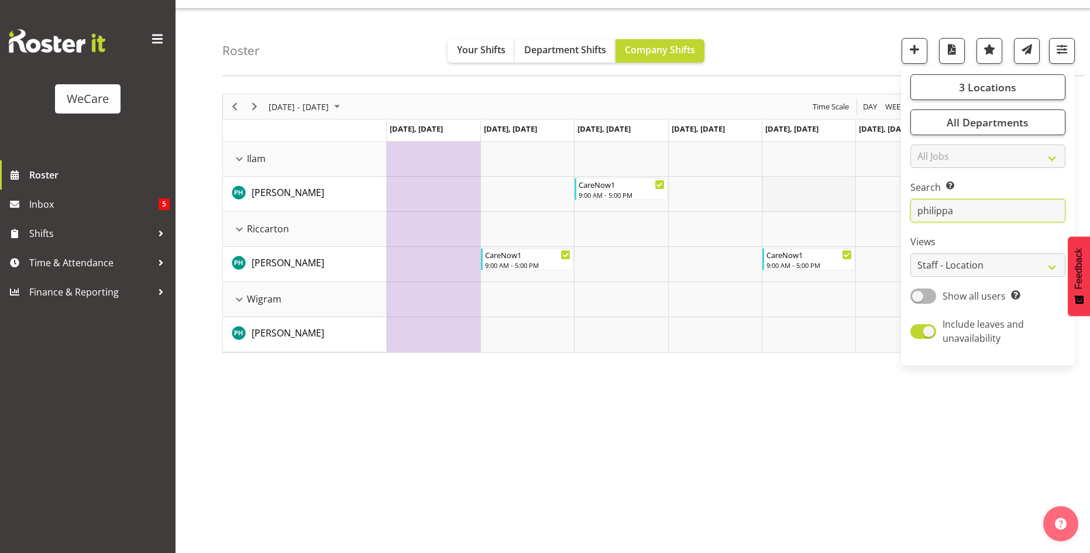
drag, startPoint x: 892, startPoint y: 211, endPoint x: 843, endPoint y: 211, distance: 49.2
click at [843, 211] on div "Roster Your Shifts Department Shifts Company Shifts 3 Locations Clear Business …" at bounding box center [633, 281] width 915 height 544
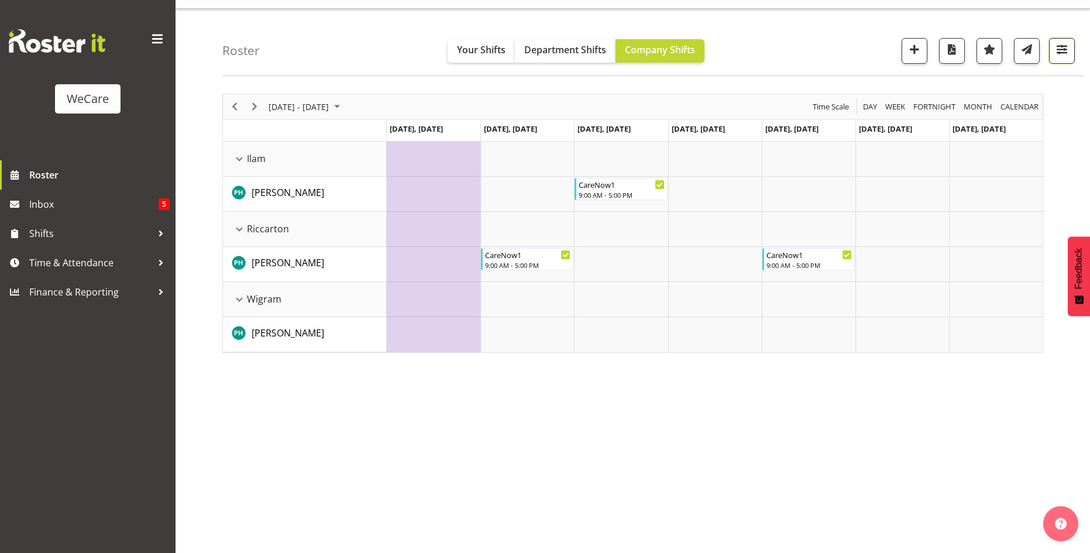
click at [1057, 50] on span "button" at bounding box center [1062, 49] width 15 height 15
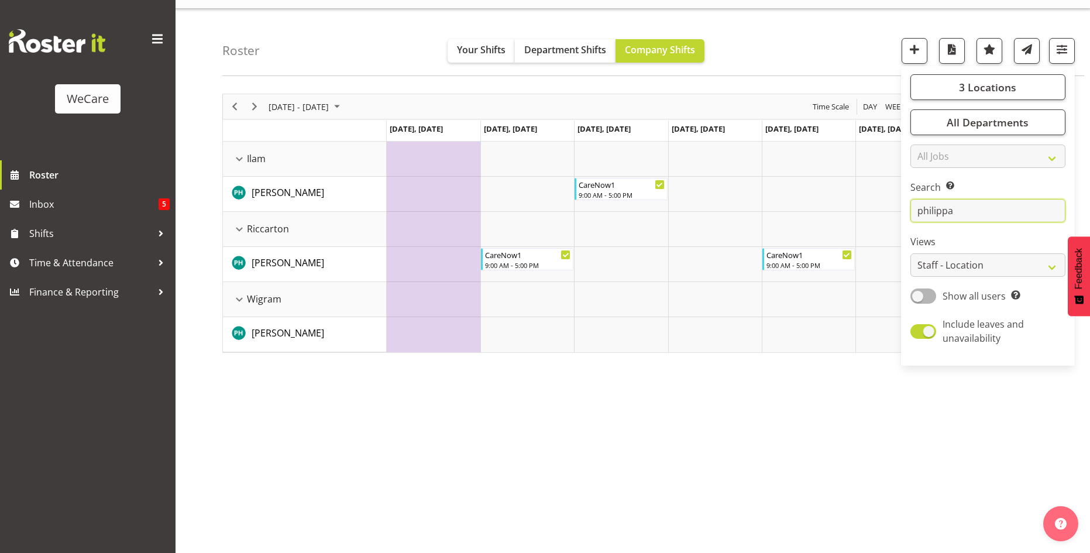
click at [965, 212] on input "philippa" at bounding box center [988, 210] width 155 height 23
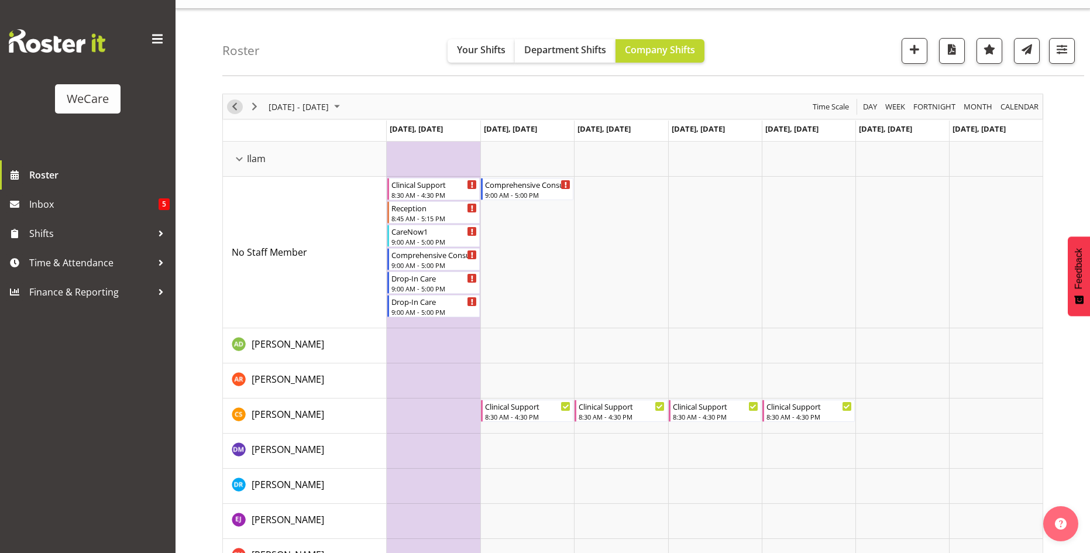
click at [236, 109] on span "Previous" at bounding box center [235, 106] width 14 height 15
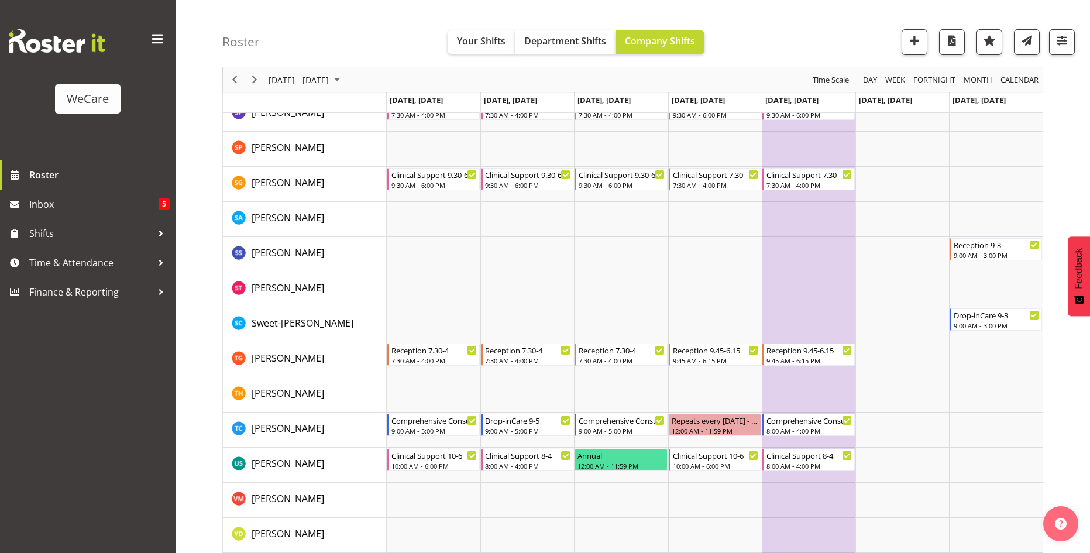
scroll to position [3286, 0]
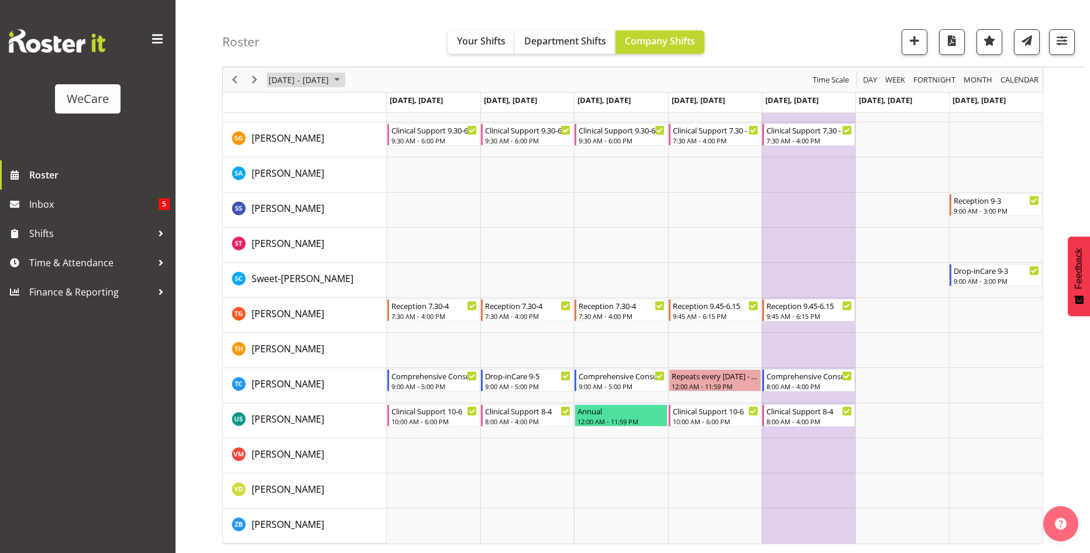
click at [344, 76] on span "October 20 - 26, 2025" at bounding box center [337, 80] width 14 height 15
click at [372, 172] on span "11" at bounding box center [375, 169] width 18 height 18
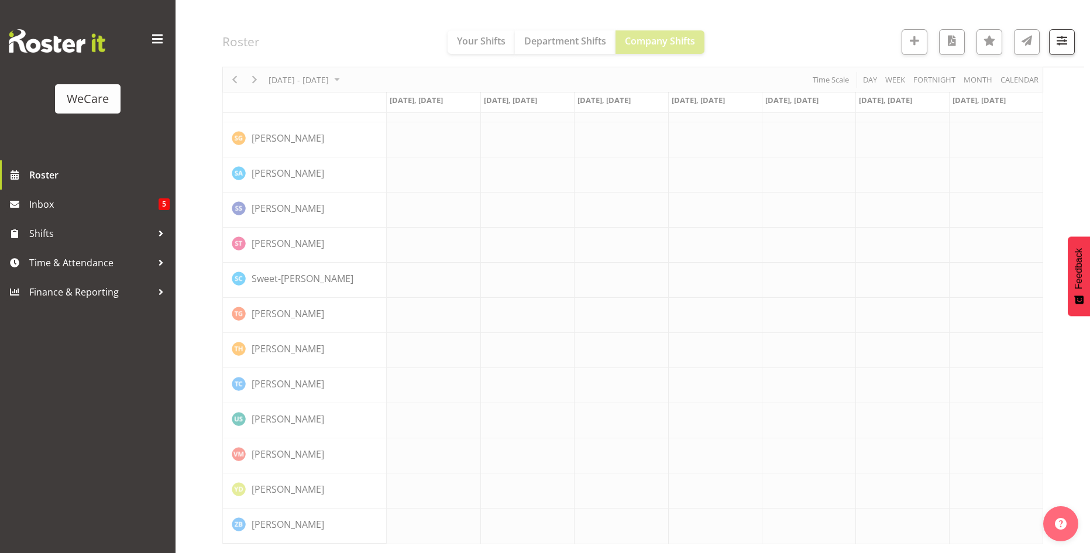
scroll to position [3030, 0]
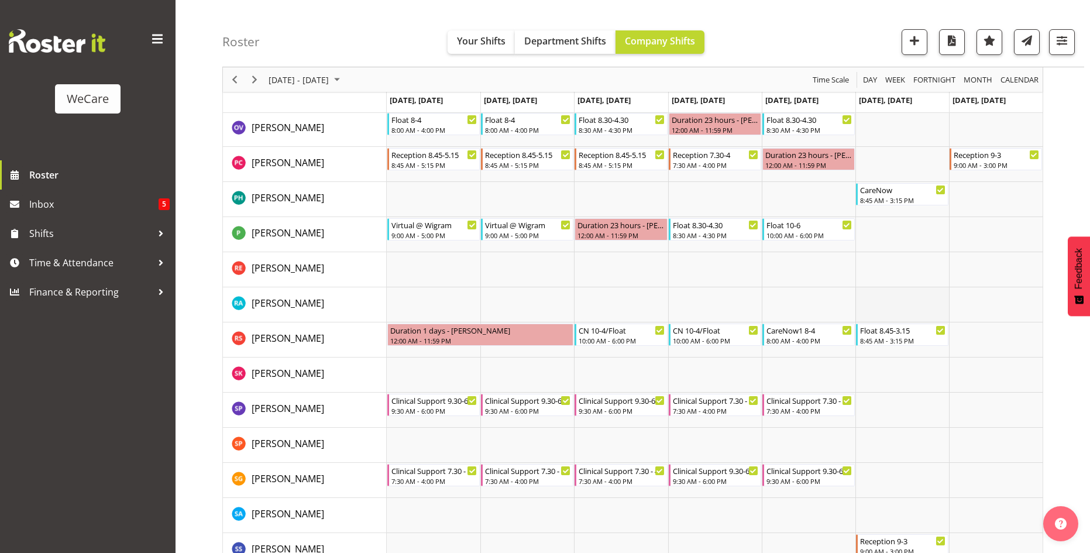
scroll to position [2840, 0]
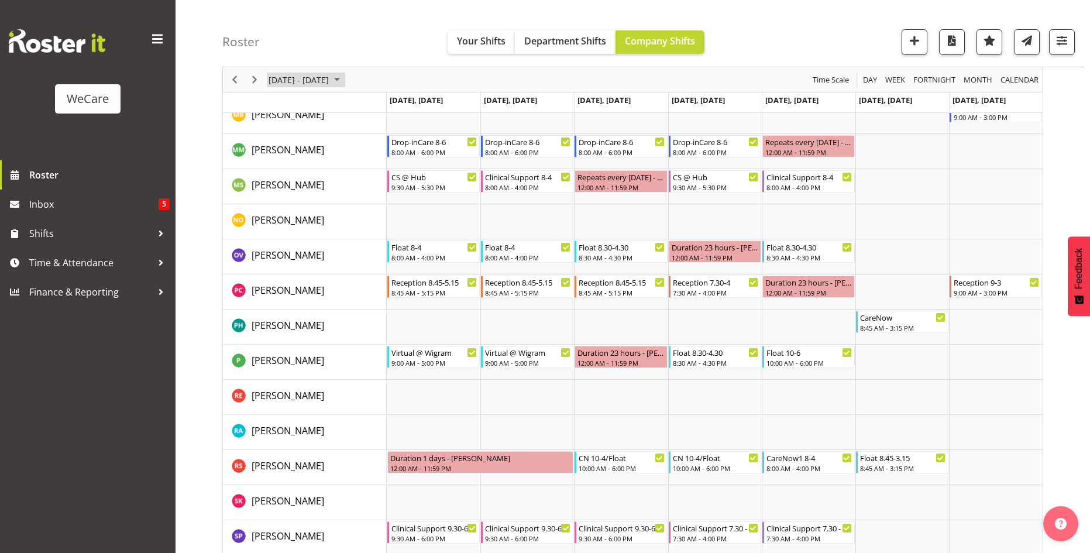
click at [344, 76] on span "October 06 - 12, 2025" at bounding box center [337, 80] width 14 height 15
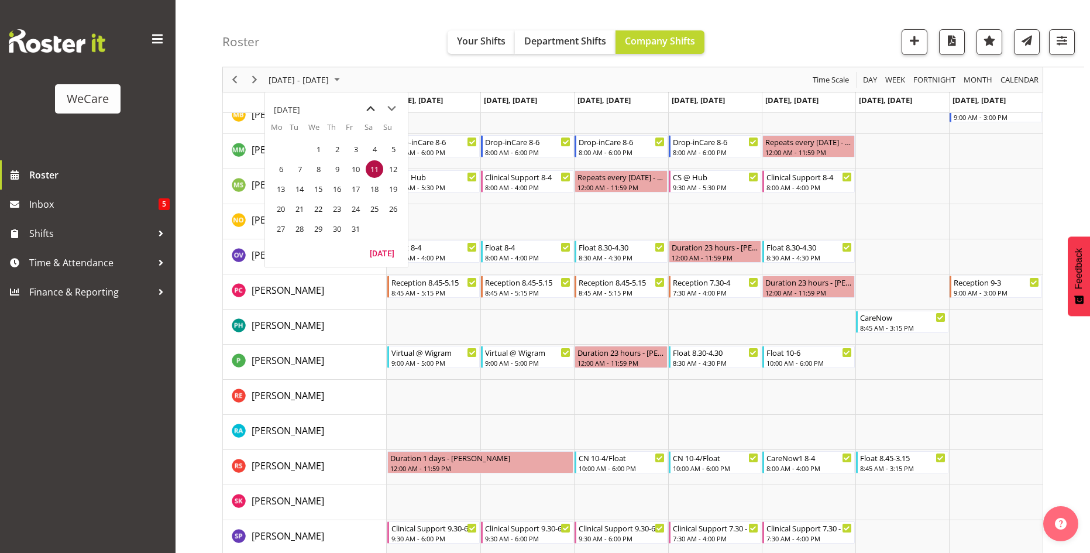
click at [365, 108] on span "previous month" at bounding box center [371, 108] width 20 height 21
click at [373, 191] on span "20" at bounding box center [375, 189] width 18 height 18
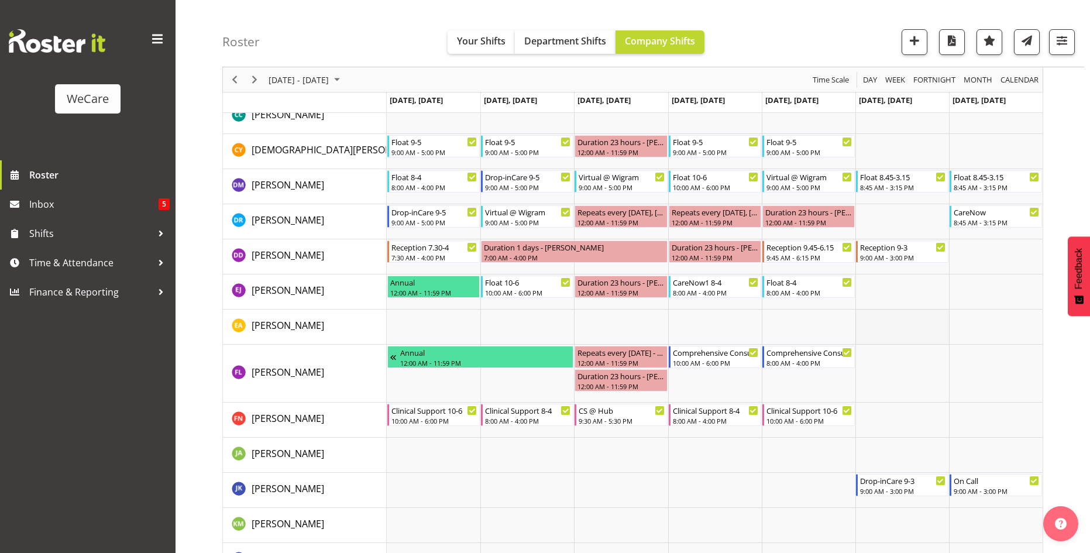
scroll to position [2233, 0]
click at [344, 80] on span "September 15 - 21, 2025" at bounding box center [337, 80] width 14 height 15
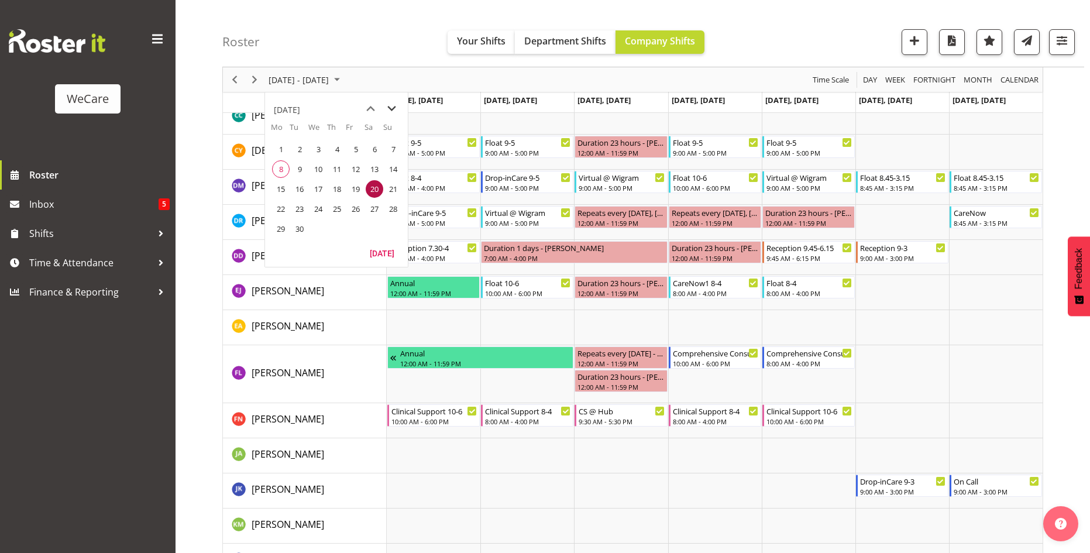
click at [393, 104] on span "next month" at bounding box center [392, 108] width 20 height 21
click at [358, 191] on span "17" at bounding box center [356, 189] width 18 height 18
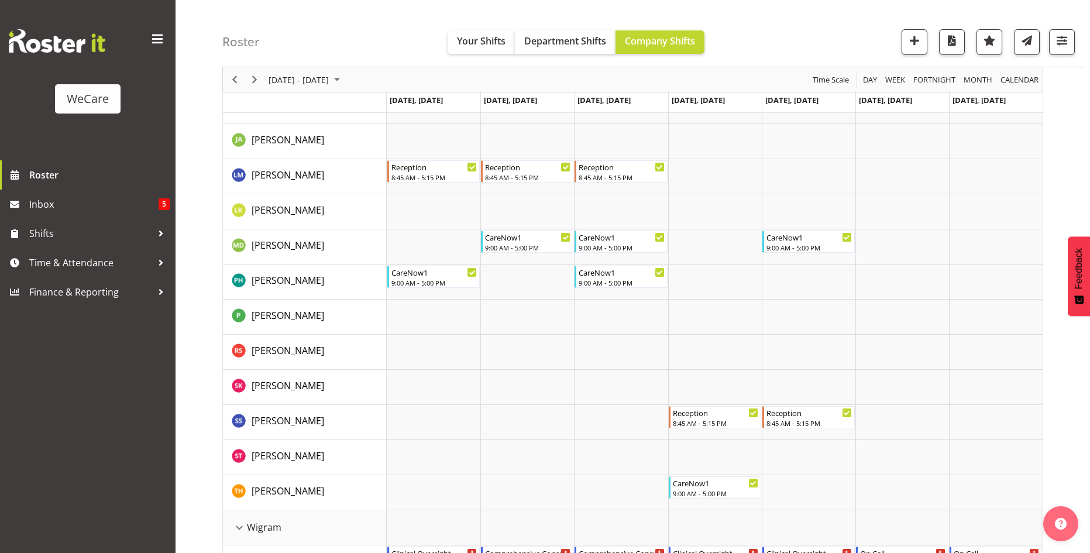
scroll to position [1179, 0]
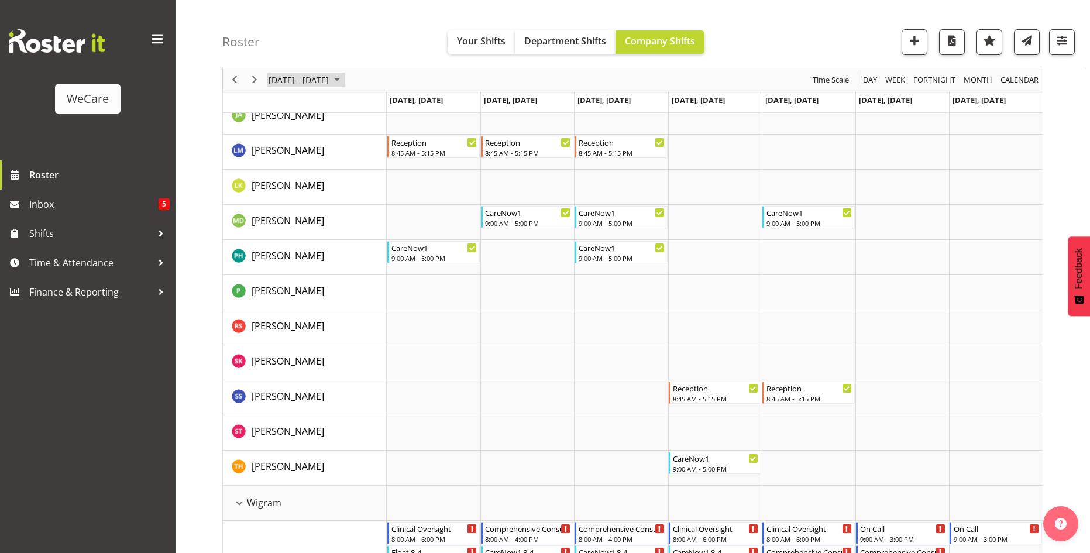
click at [344, 77] on span "October 13 - 19, 2025" at bounding box center [337, 80] width 14 height 15
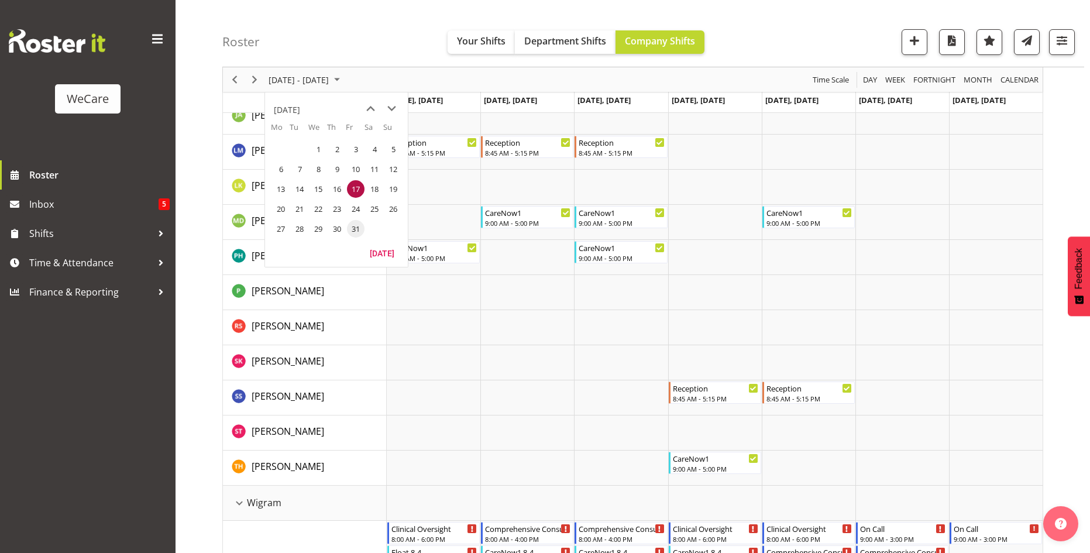
click at [356, 229] on span "31" at bounding box center [356, 229] width 18 height 18
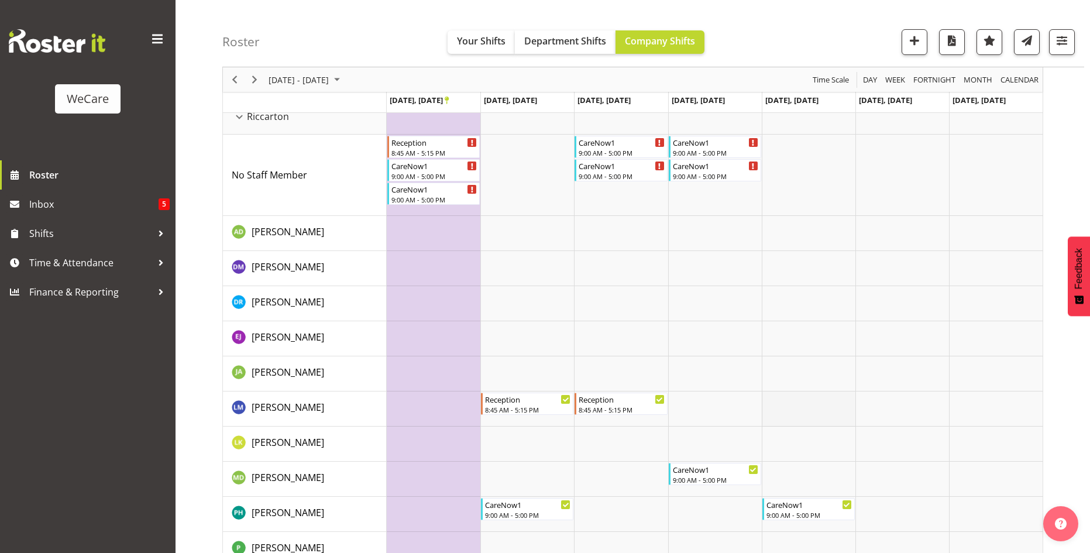
scroll to position [995, 0]
